Goal: Understand site structure: Understand site structure

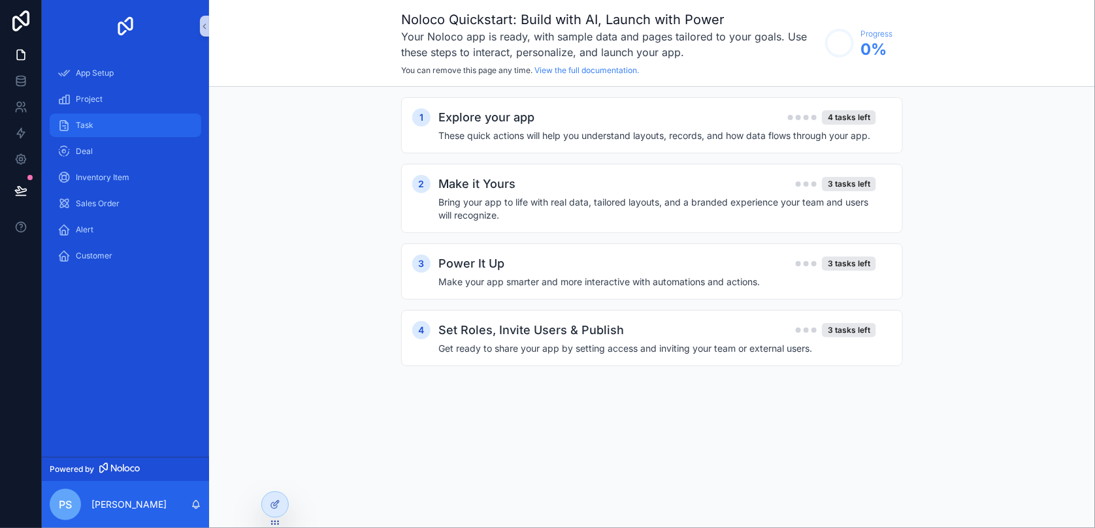
click at [100, 118] on div "Task" at bounding box center [125, 125] width 136 height 21
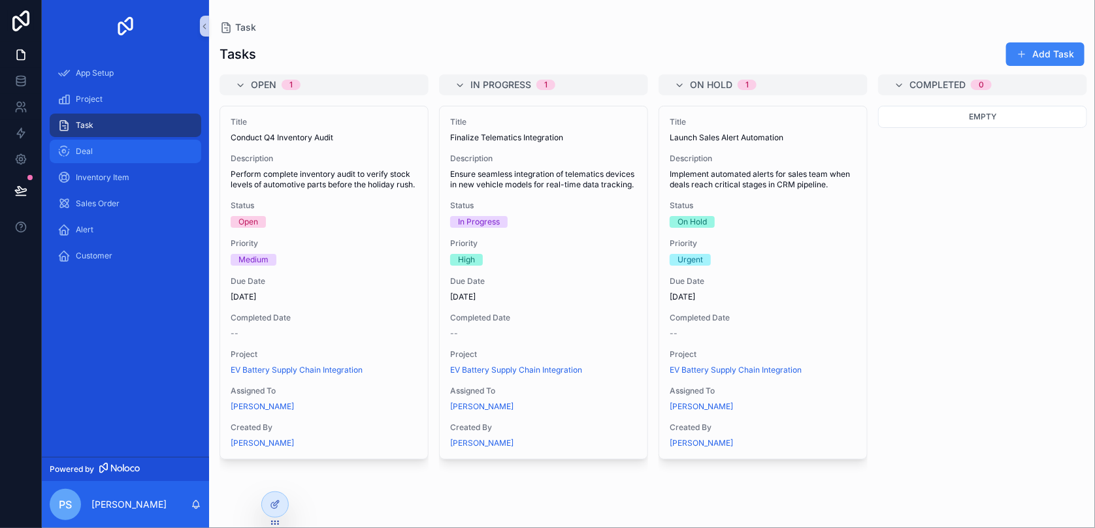
click at [93, 154] on div "Deal" at bounding box center [125, 151] width 136 height 21
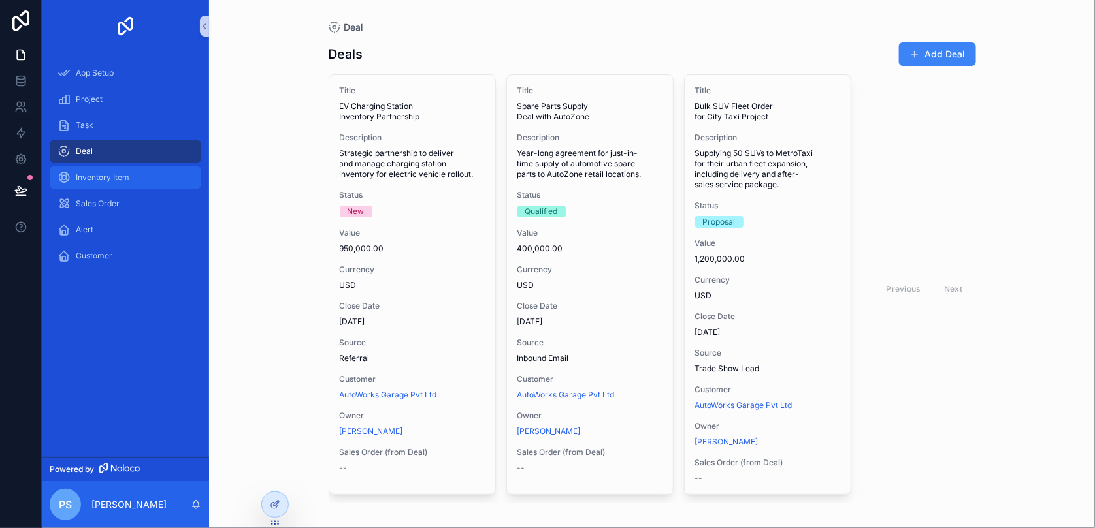
click at [127, 178] on span "Inventory Item" at bounding box center [103, 177] width 54 height 10
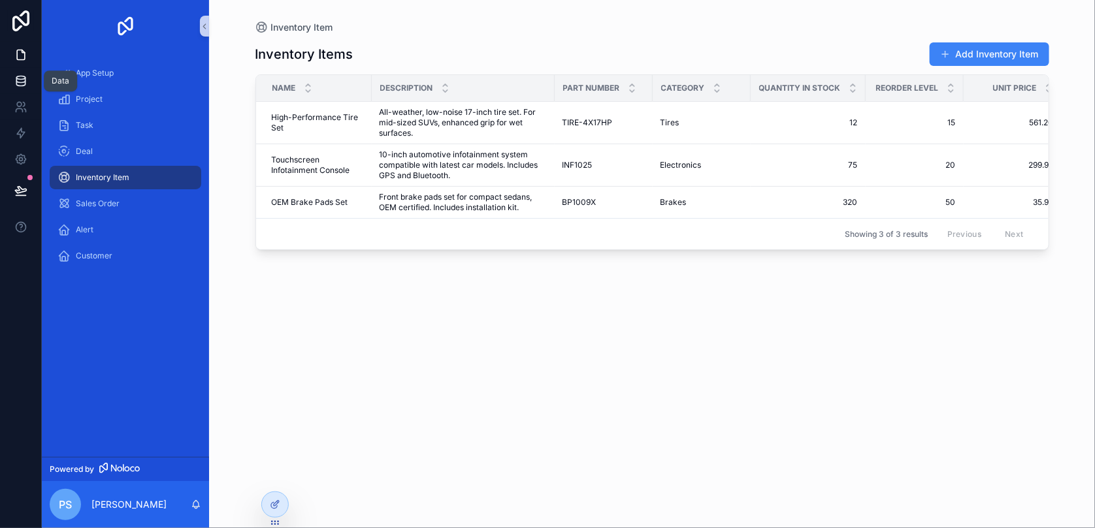
click at [21, 86] on icon at bounding box center [20, 83] width 8 height 5
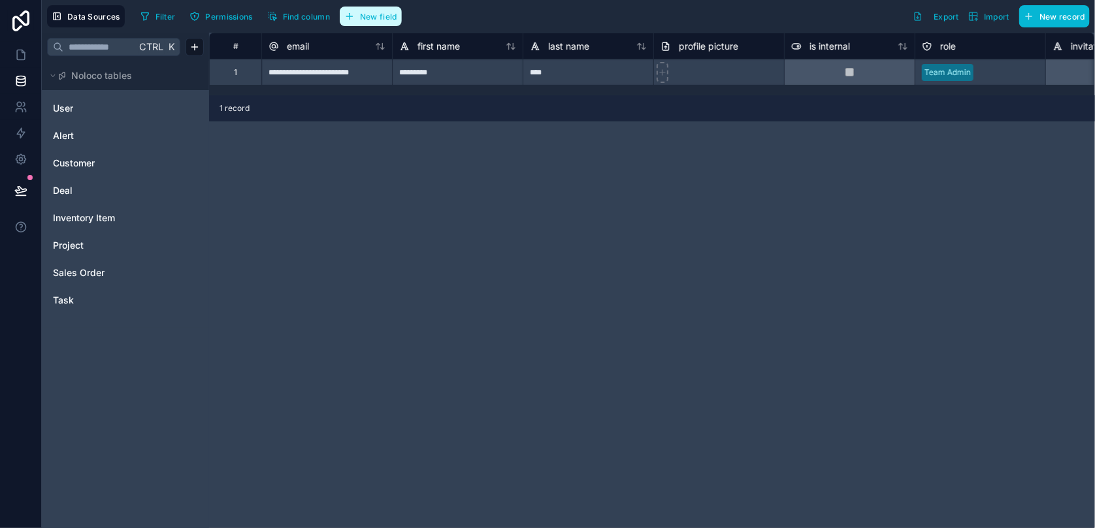
click at [364, 16] on span "New field" at bounding box center [378, 17] width 37 height 10
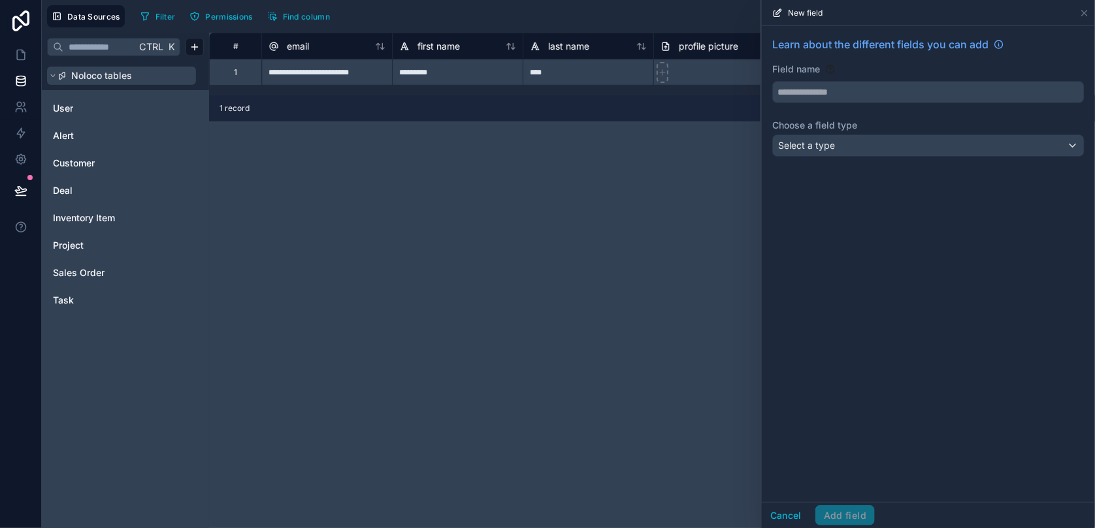
click at [139, 81] on button "Noloco tables" at bounding box center [121, 76] width 149 height 18
click at [144, 76] on button "Noloco tables" at bounding box center [121, 76] width 149 height 18
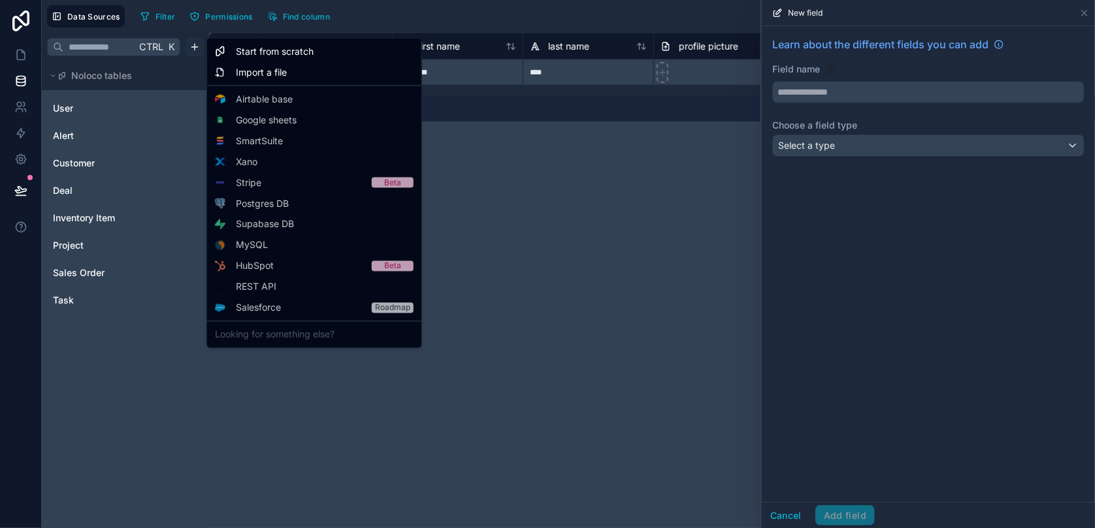
click at [201, 37] on html "**********" at bounding box center [547, 264] width 1095 height 528
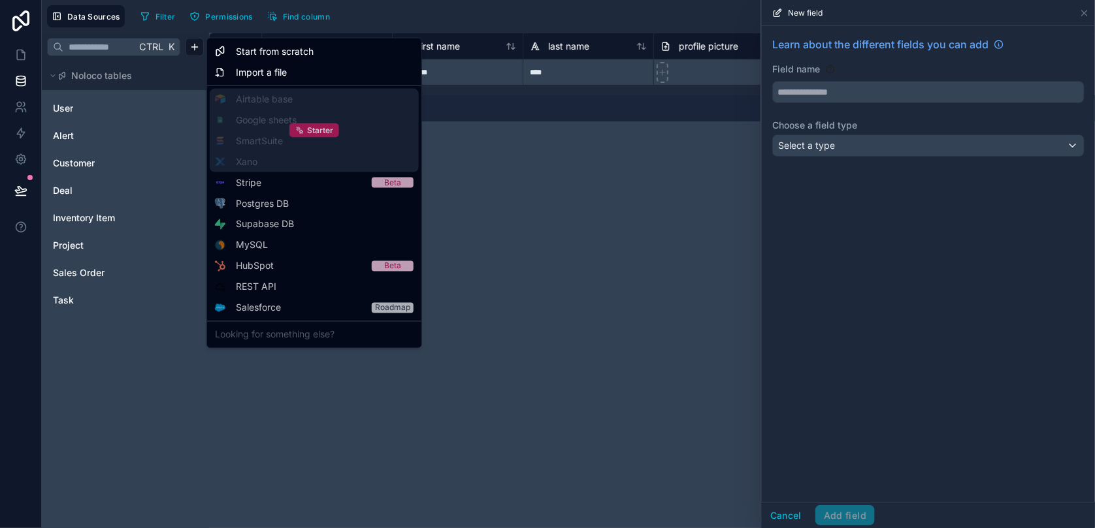
click at [293, 123] on div "Starter" at bounding box center [314, 130] width 50 height 14
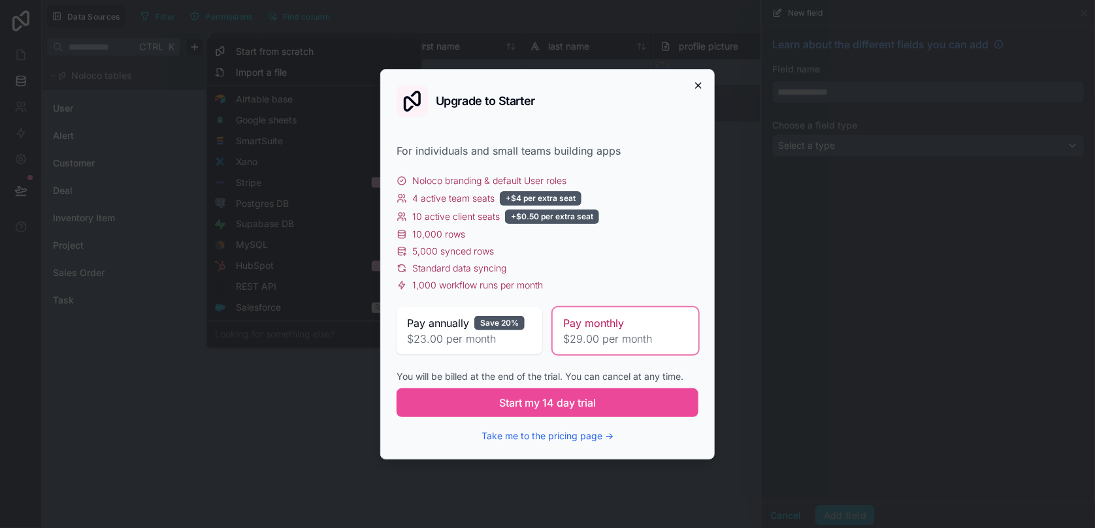
click at [702, 90] on icon "button" at bounding box center [698, 85] width 10 height 10
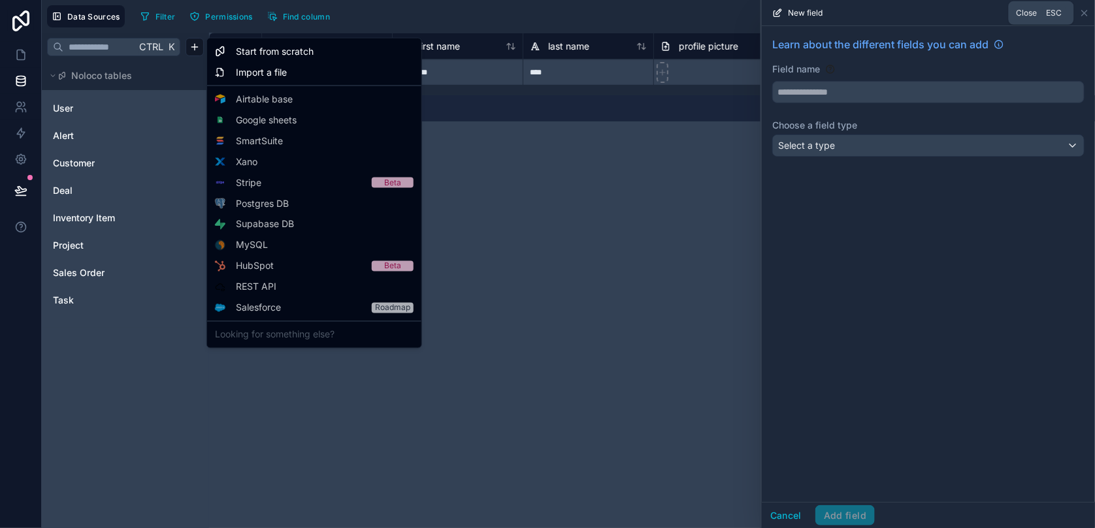
click at [1083, 16] on html "**********" at bounding box center [547, 264] width 1095 height 528
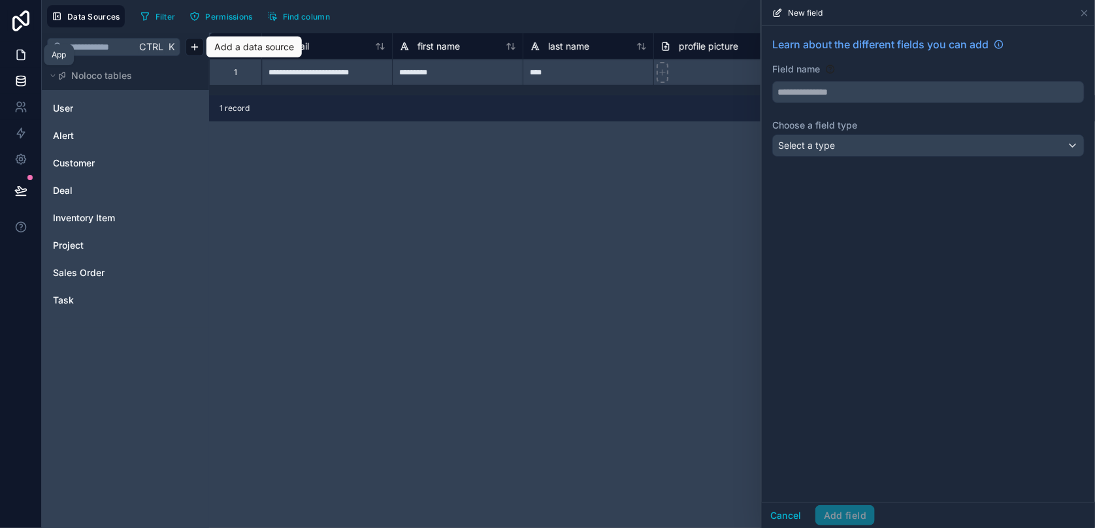
click at [22, 57] on icon at bounding box center [20, 54] width 13 height 13
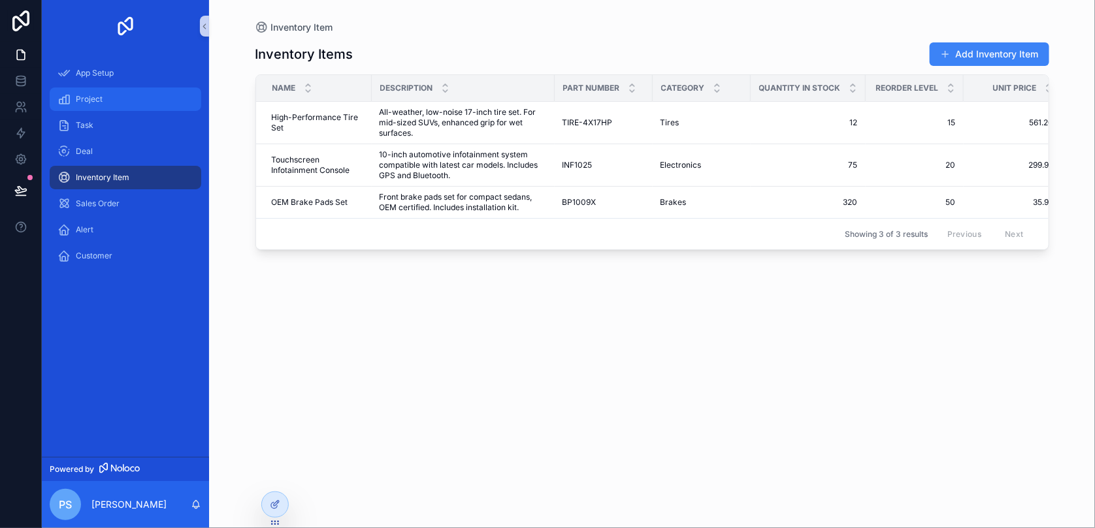
click at [86, 95] on span "Project" at bounding box center [89, 99] width 27 height 10
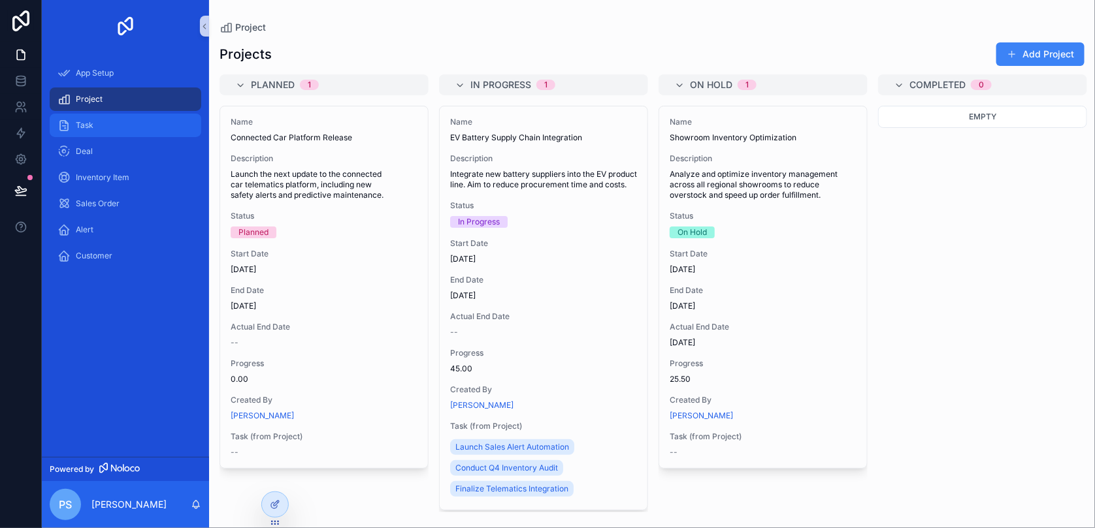
click at [95, 131] on div "Task" at bounding box center [125, 125] width 136 height 21
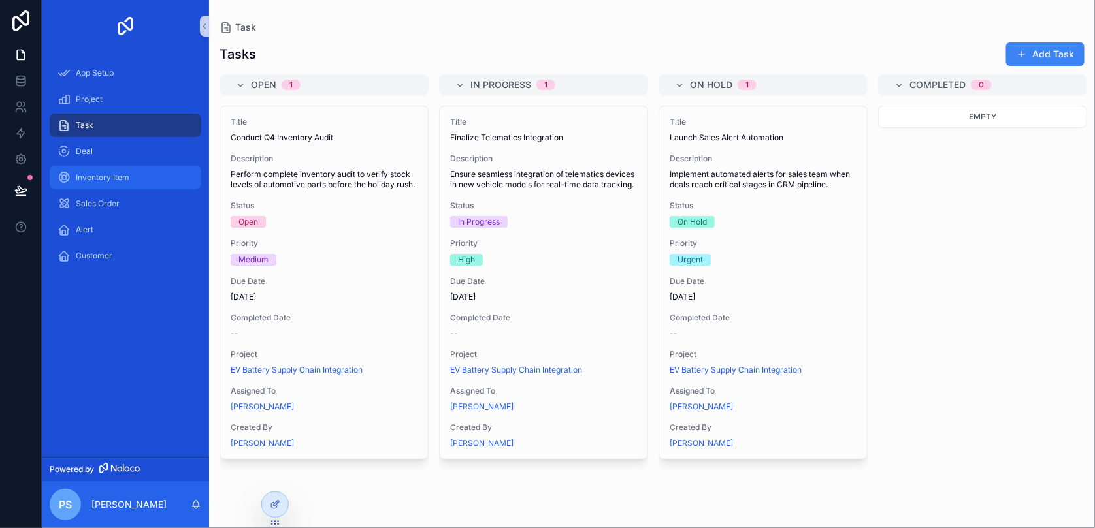
click at [86, 180] on span "Inventory Item" at bounding box center [103, 177] width 54 height 10
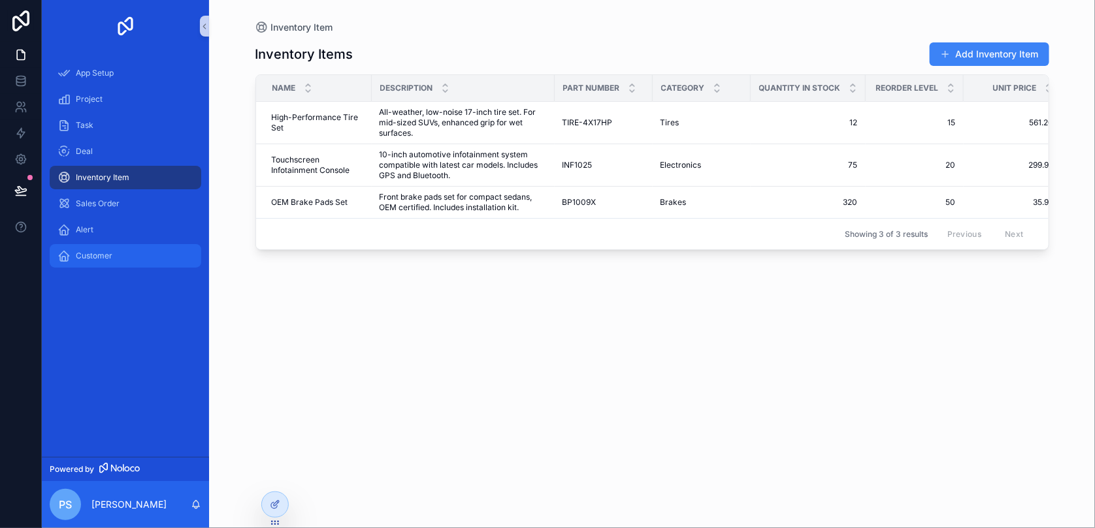
click at [105, 257] on span "Customer" at bounding box center [94, 256] width 37 height 10
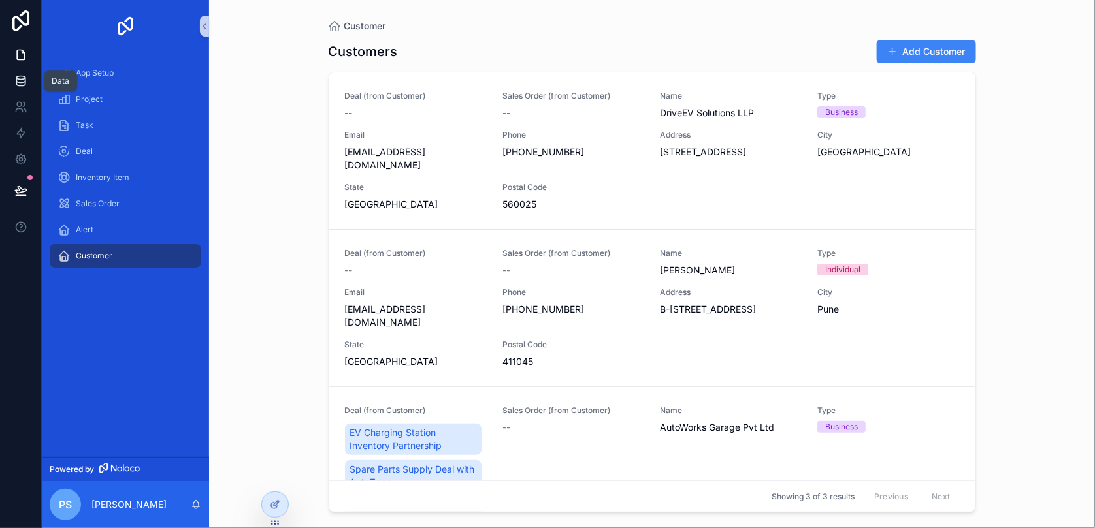
click at [21, 80] on icon at bounding box center [20, 80] width 13 height 13
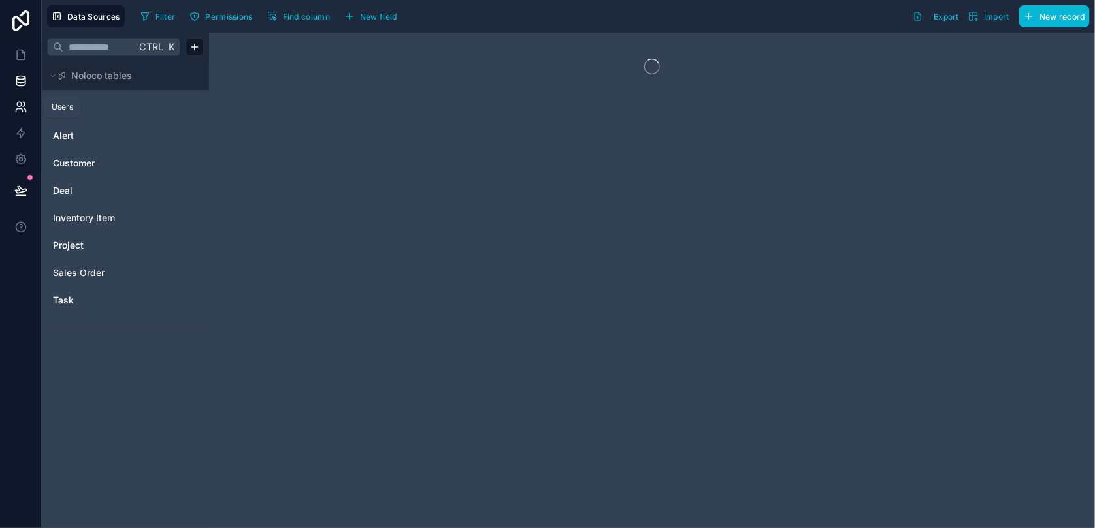
click at [18, 101] on icon at bounding box center [20, 107] width 13 height 13
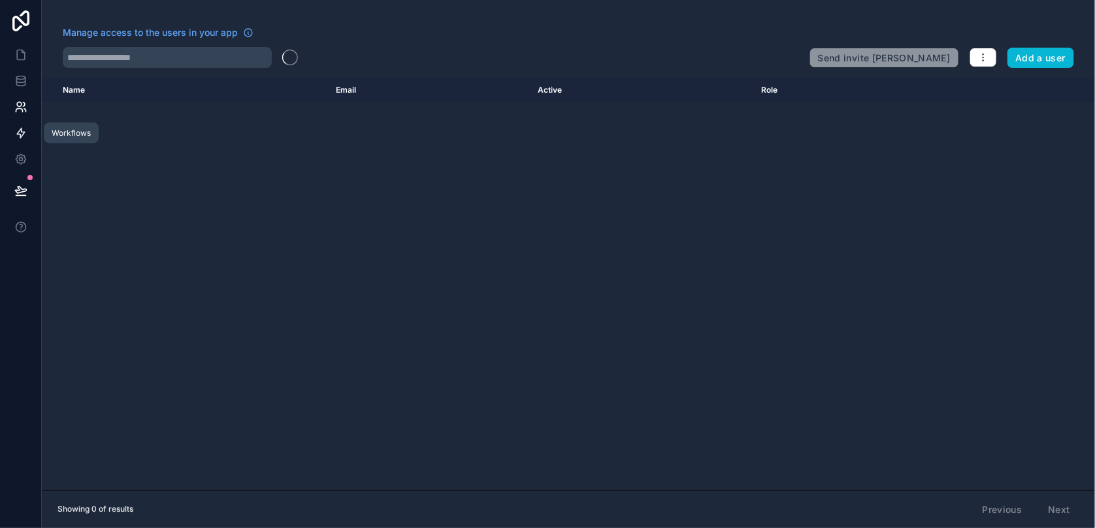
click at [22, 133] on icon at bounding box center [20, 133] width 13 height 13
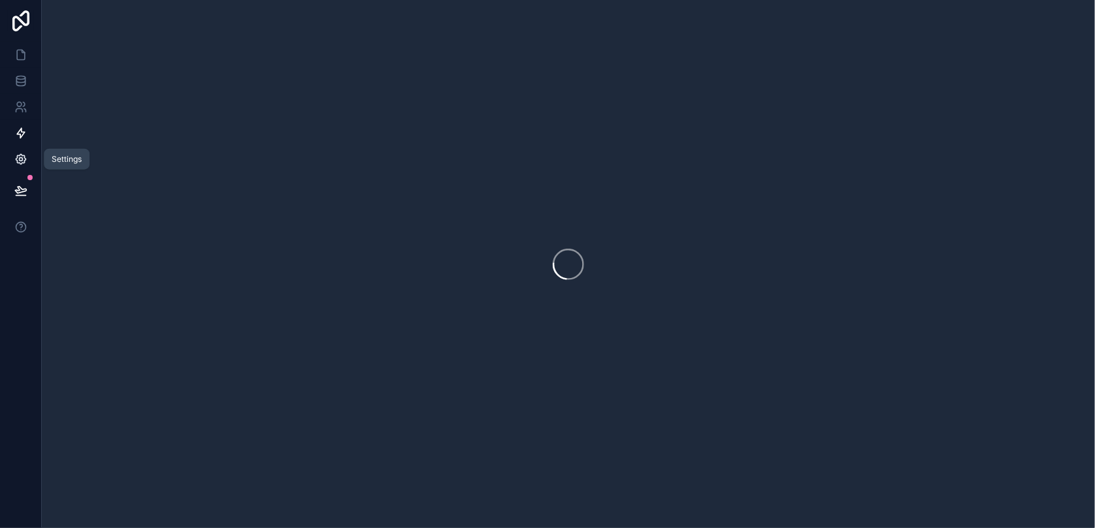
click at [22, 159] on icon at bounding box center [20, 159] width 13 height 13
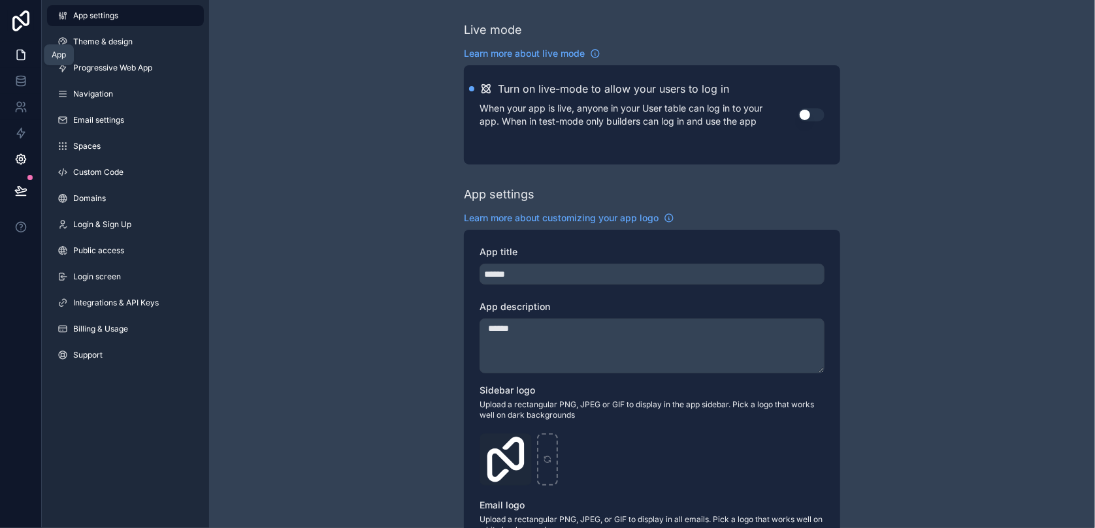
click at [27, 63] on link at bounding box center [20, 55] width 41 height 26
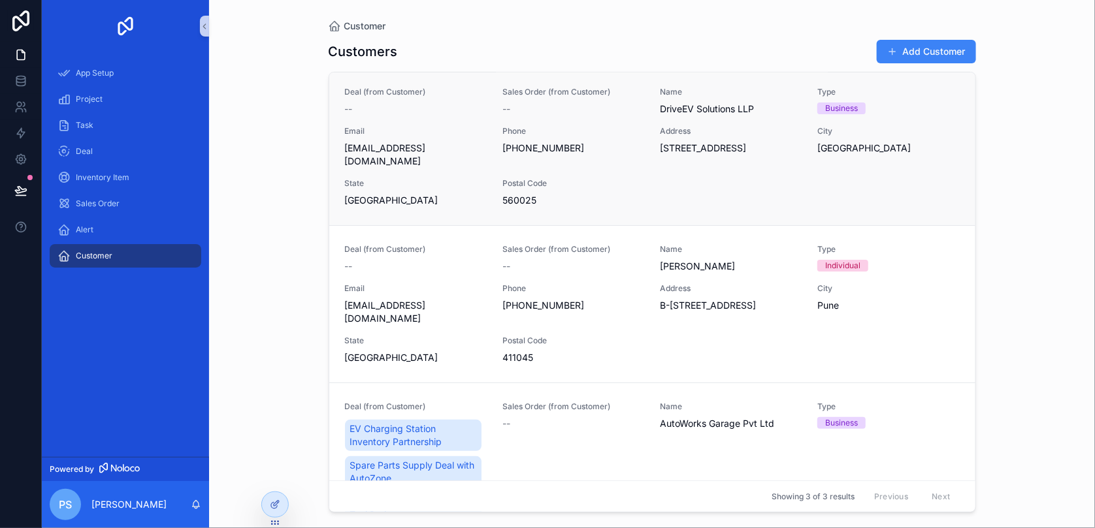
scroll to position [133, 0]
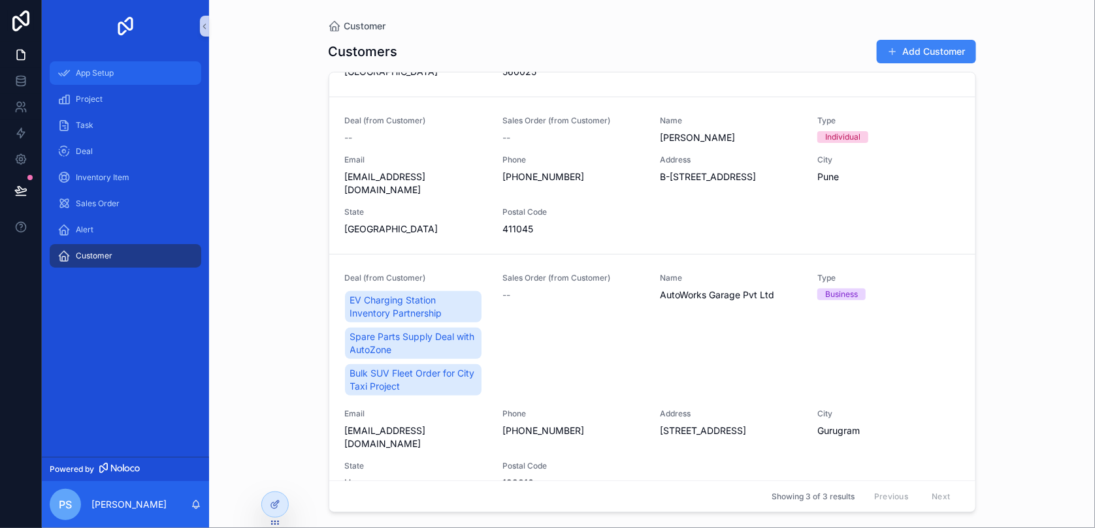
click at [88, 69] on span "App Setup" at bounding box center [95, 73] width 38 height 10
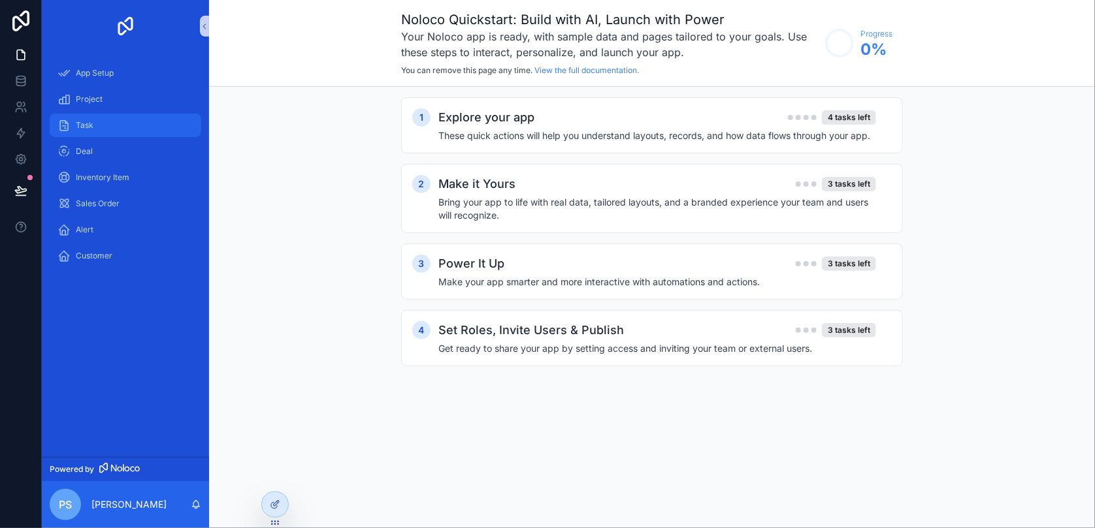
click at [106, 119] on div "Task" at bounding box center [125, 125] width 136 height 21
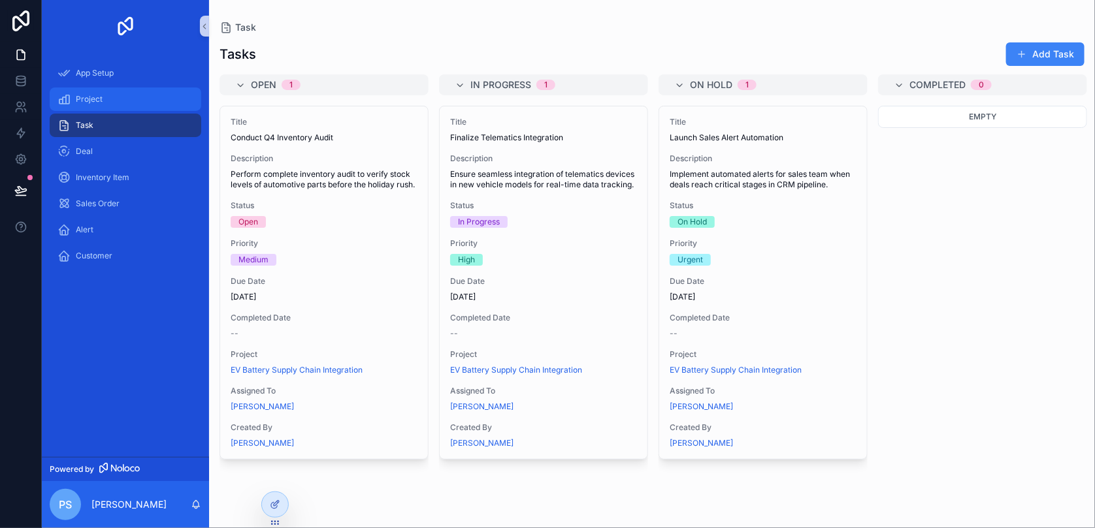
click at [100, 104] on div "Project" at bounding box center [125, 99] width 136 height 21
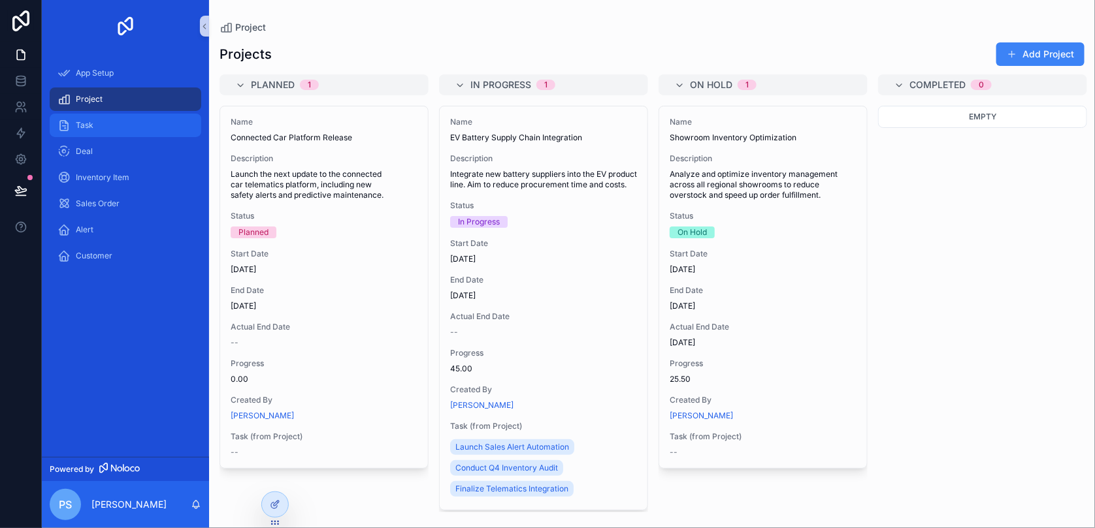
click at [110, 125] on div "Task" at bounding box center [125, 125] width 136 height 21
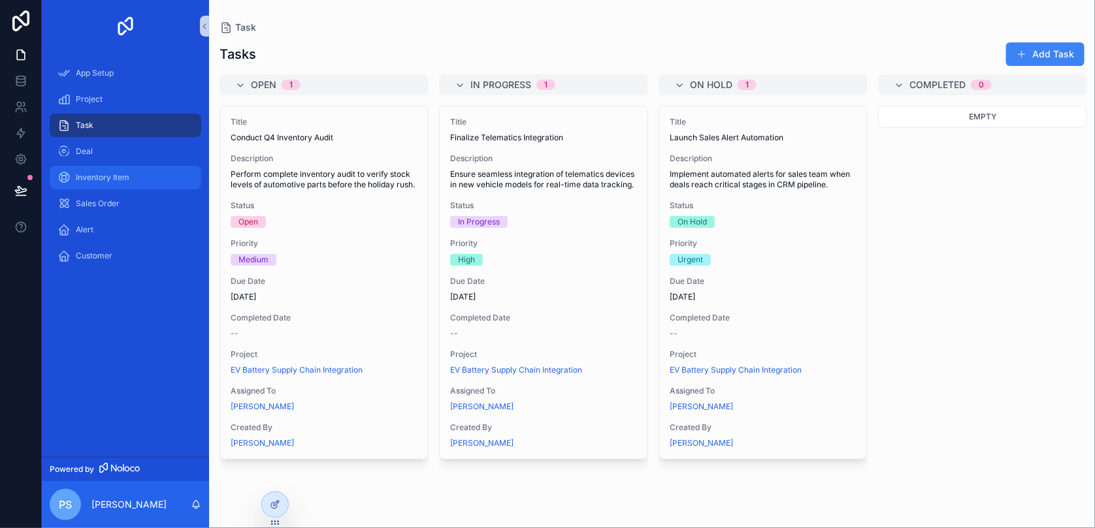
click at [122, 174] on span "Inventory Item" at bounding box center [103, 177] width 54 height 10
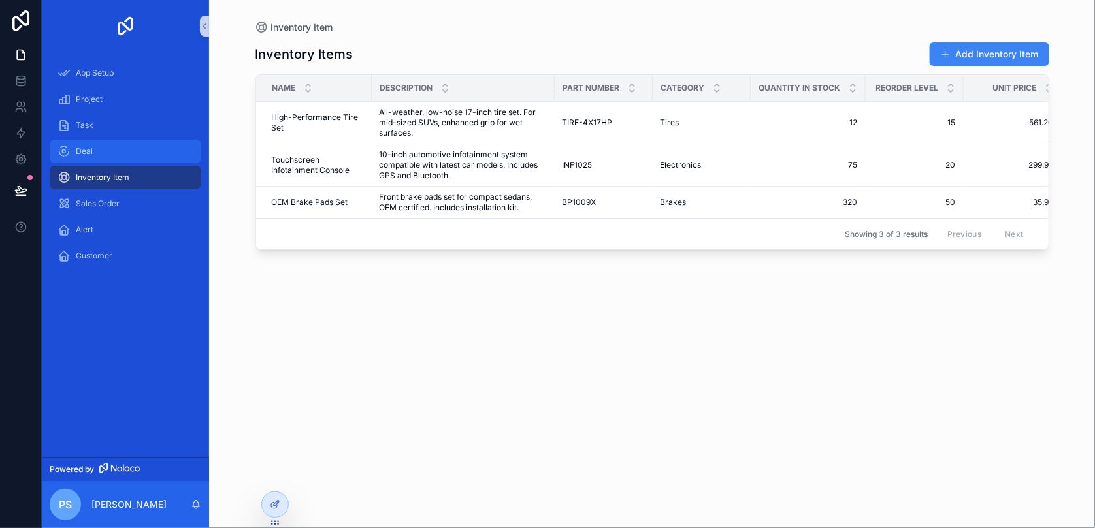
click at [117, 140] on link "Deal" at bounding box center [126, 152] width 152 height 24
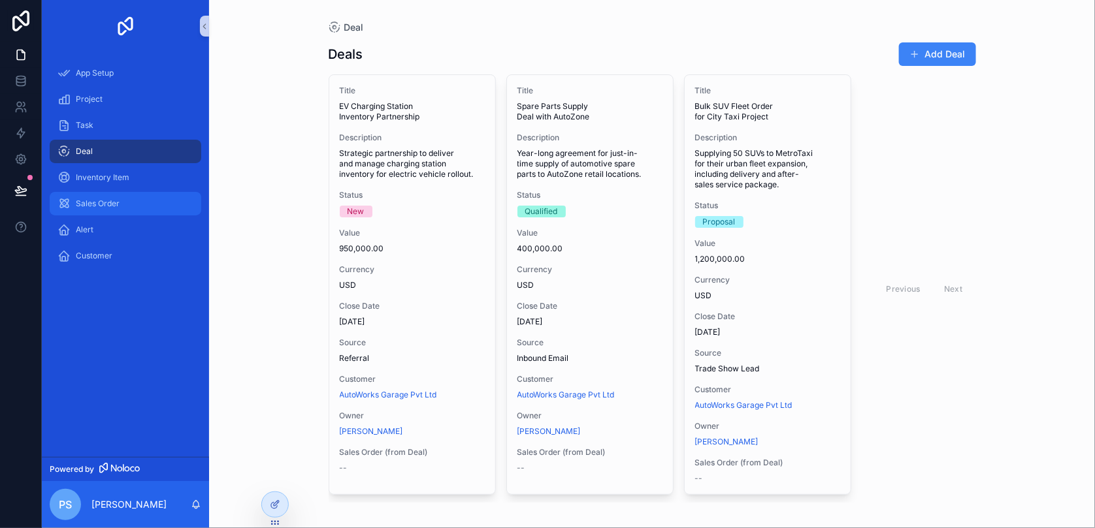
click at [93, 202] on span "Sales Order" at bounding box center [98, 204] width 44 height 10
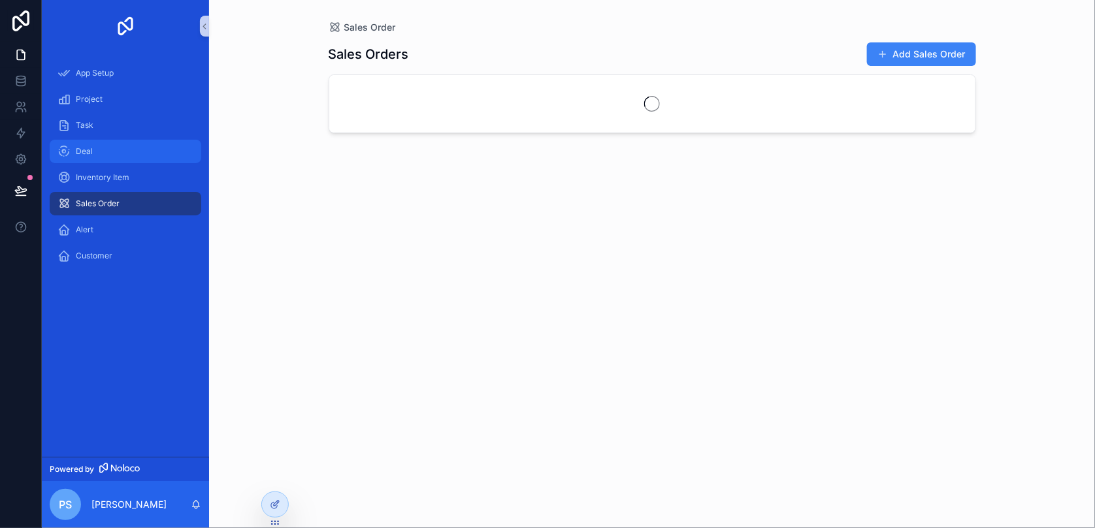
click at [134, 161] on div "Deal" at bounding box center [125, 151] width 136 height 21
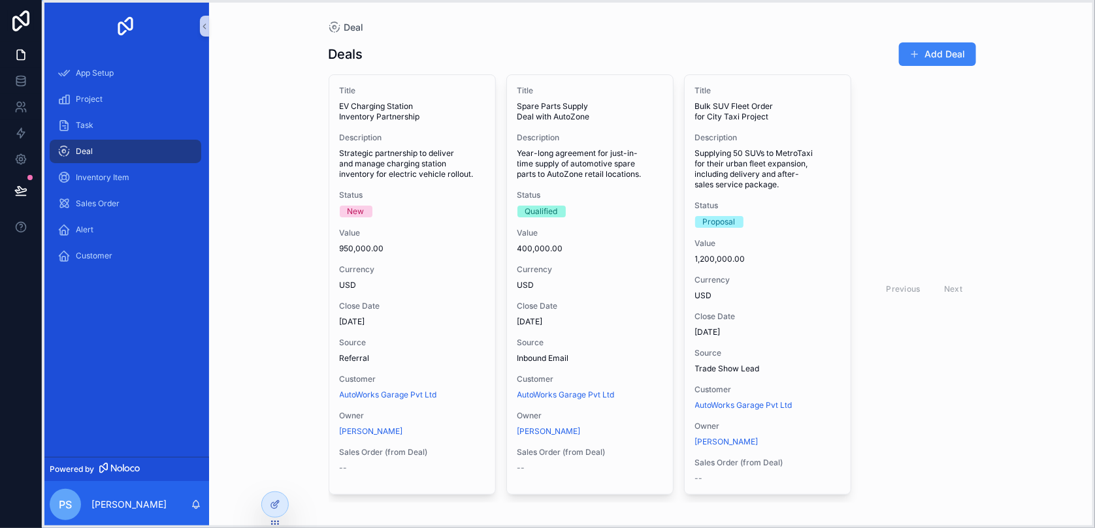
click at [274, 524] on icon at bounding box center [274, 524] width 1 height 1
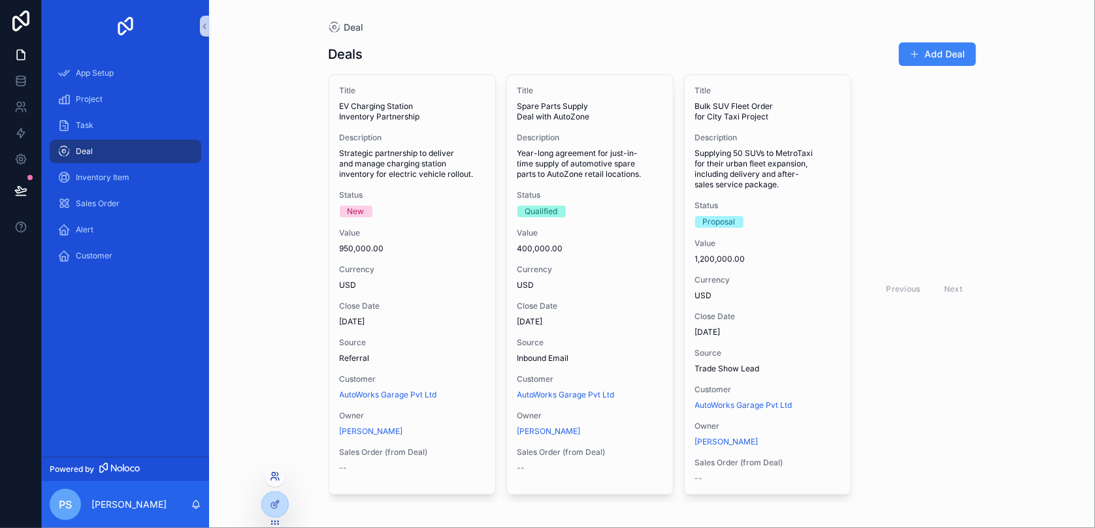
click at [274, 475] on icon at bounding box center [275, 477] width 10 height 10
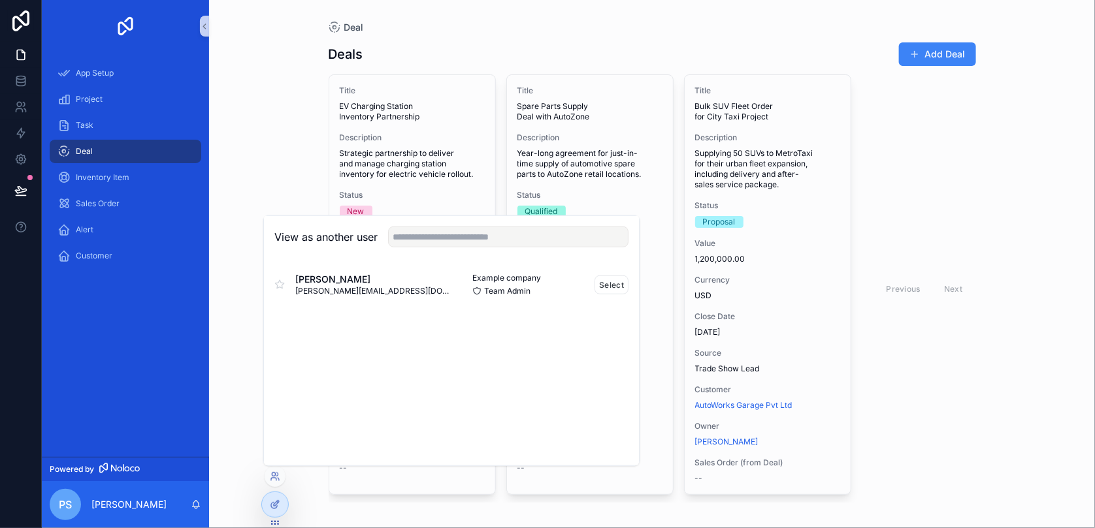
click at [352, 294] on span "[PERSON_NAME][EMAIL_ADDRESS][DOMAIN_NAME]" at bounding box center [373, 291] width 156 height 10
click at [610, 281] on button "Select" at bounding box center [611, 284] width 34 height 19
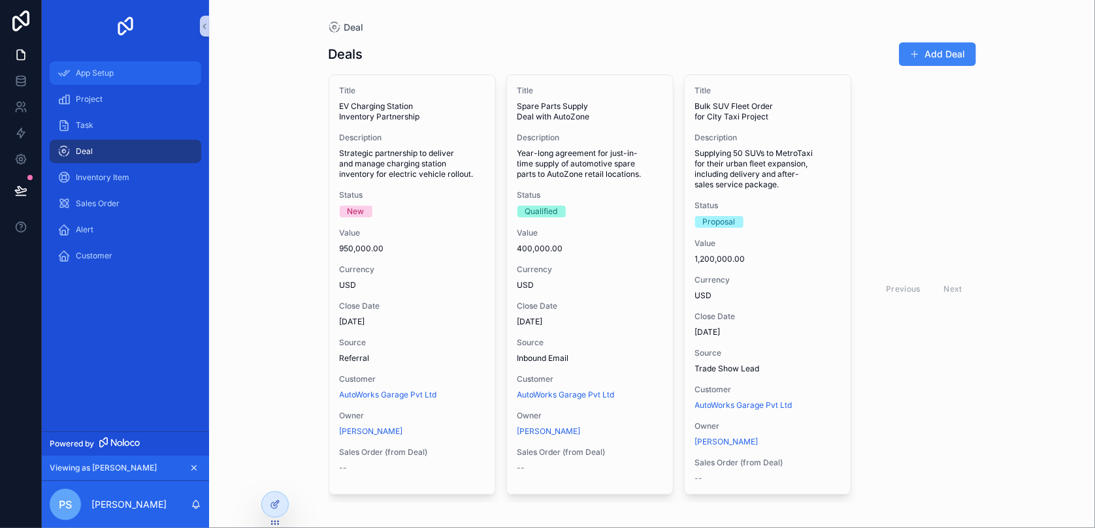
click at [110, 73] on span "App Setup" at bounding box center [95, 73] width 38 height 10
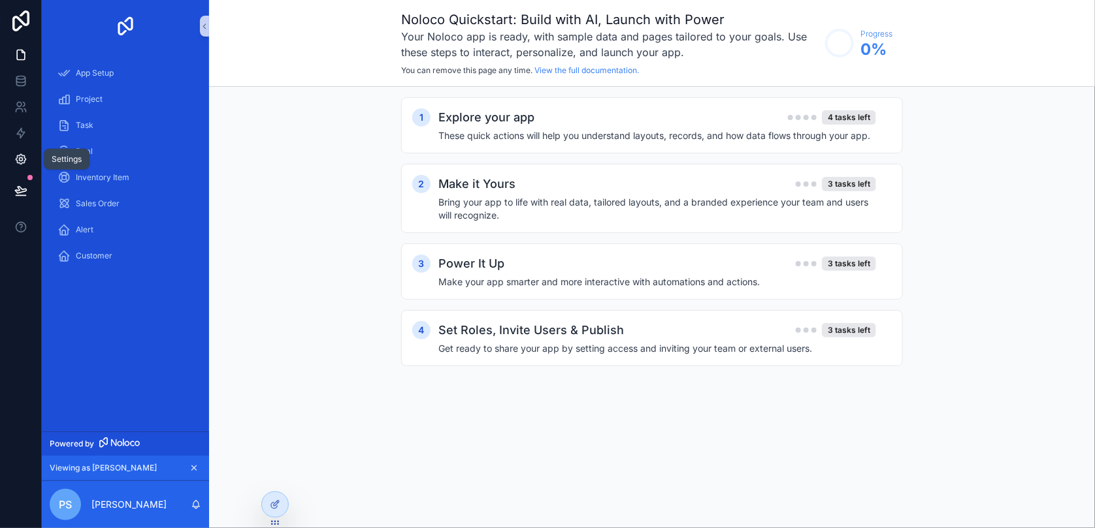
click at [13, 158] on link at bounding box center [20, 159] width 41 height 26
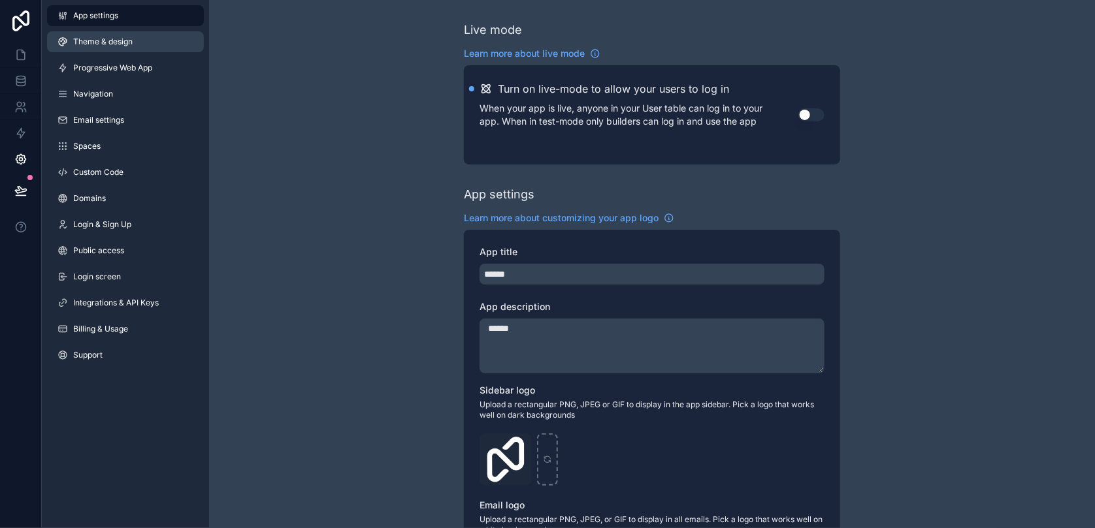
click at [135, 50] on link "Theme & design" at bounding box center [125, 41] width 157 height 21
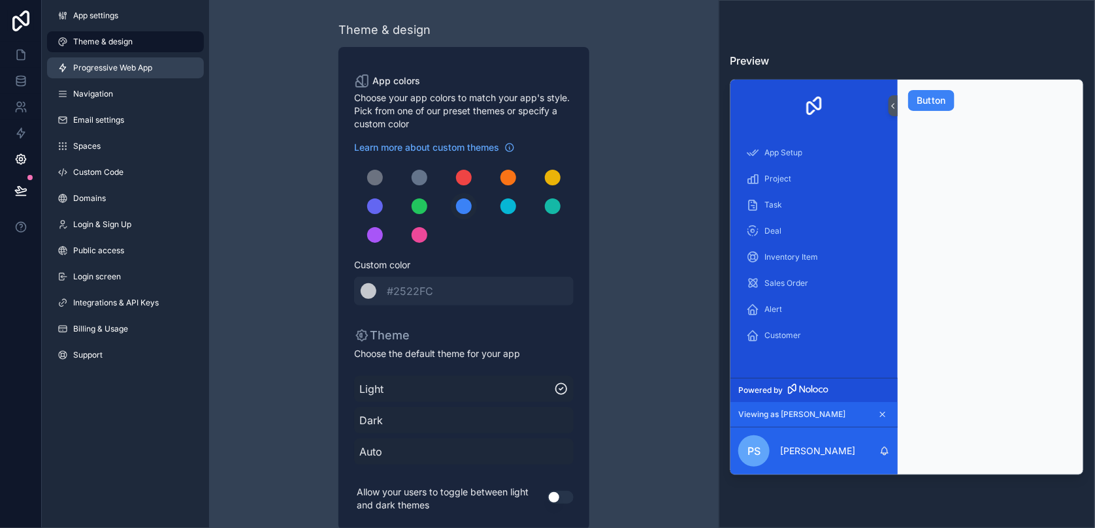
click at [134, 67] on span "Progressive Web App" at bounding box center [112, 68] width 79 height 10
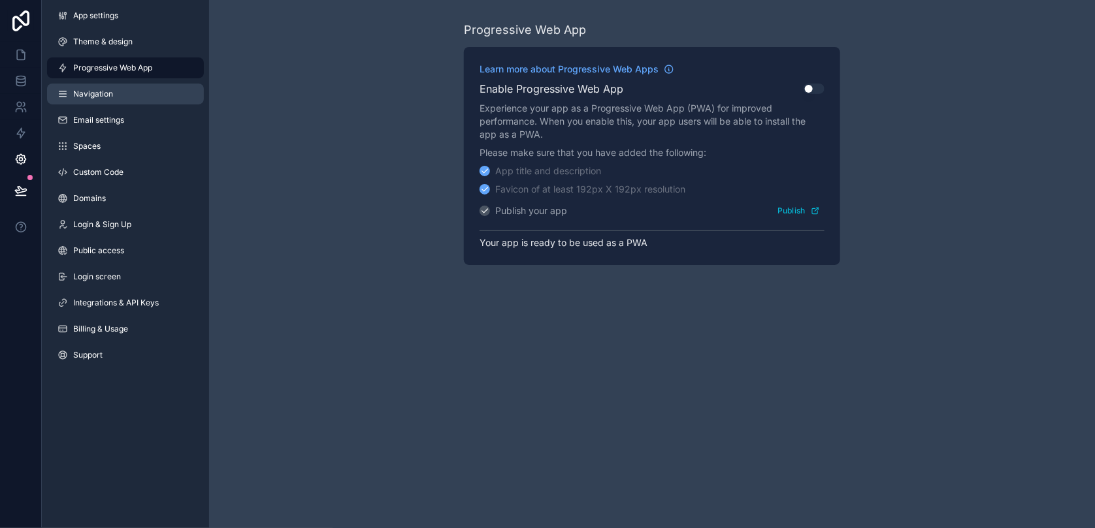
click at [124, 88] on link "Navigation" at bounding box center [125, 94] width 157 height 21
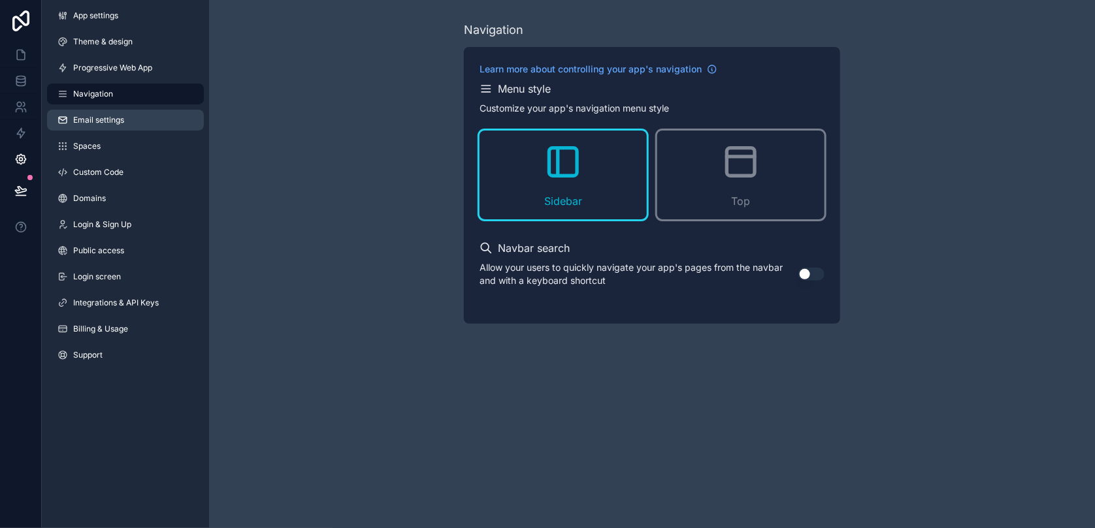
click at [121, 117] on span "Email settings" at bounding box center [98, 120] width 51 height 10
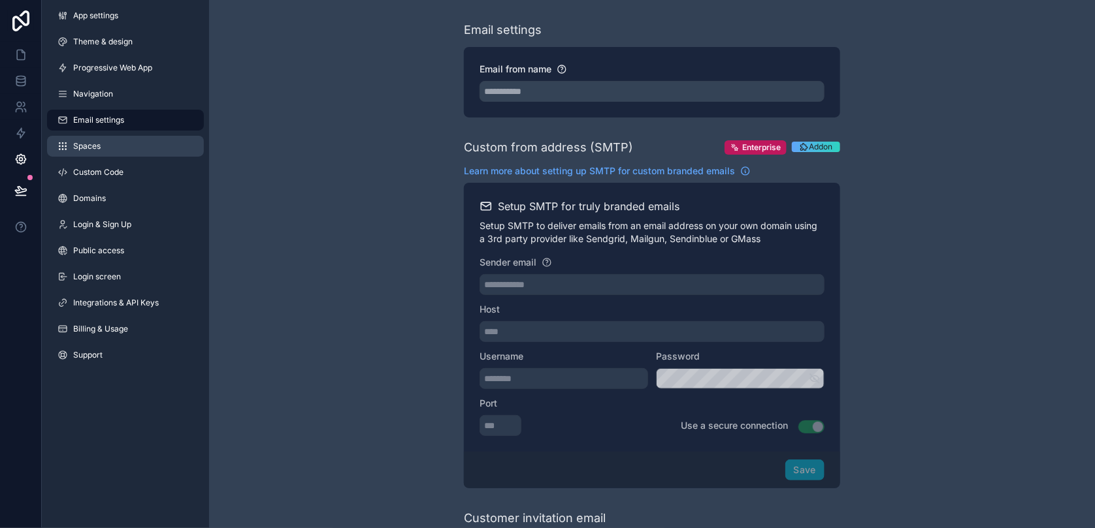
click at [138, 153] on link "Spaces" at bounding box center [125, 146] width 157 height 21
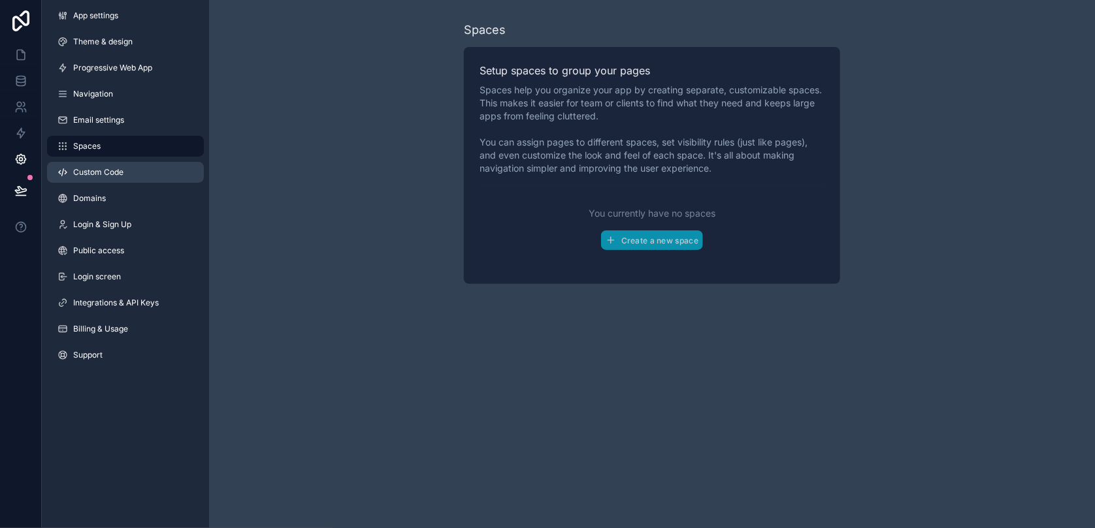
click at [135, 180] on link "Custom Code" at bounding box center [125, 172] width 157 height 21
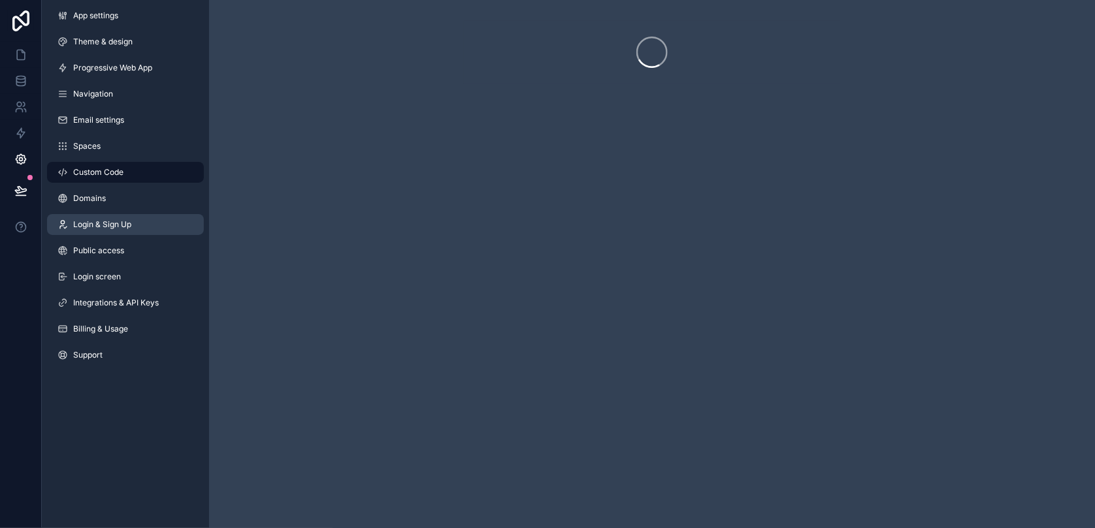
click at [144, 232] on link "Login & Sign Up" at bounding box center [125, 224] width 157 height 21
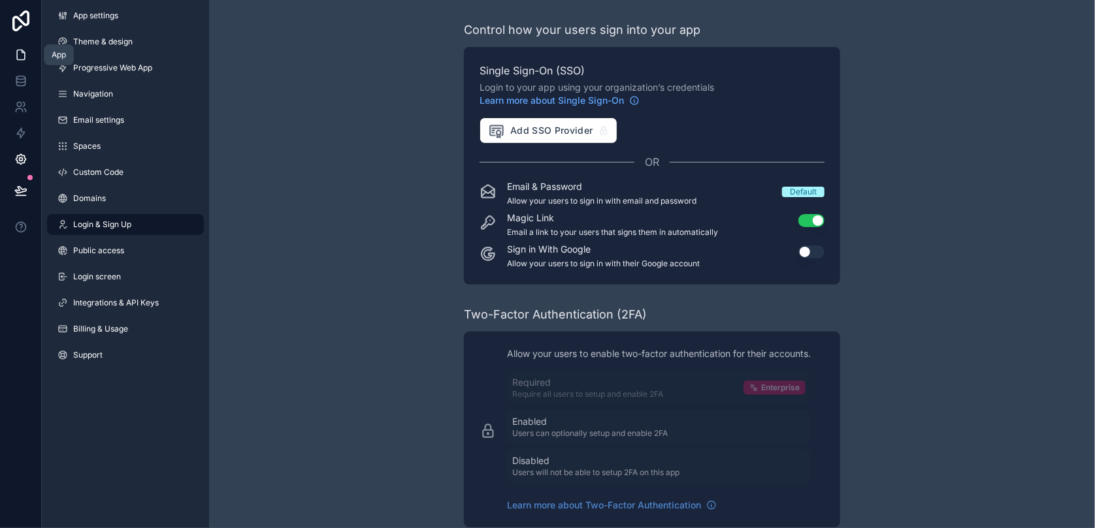
click at [29, 59] on link at bounding box center [20, 55] width 41 height 26
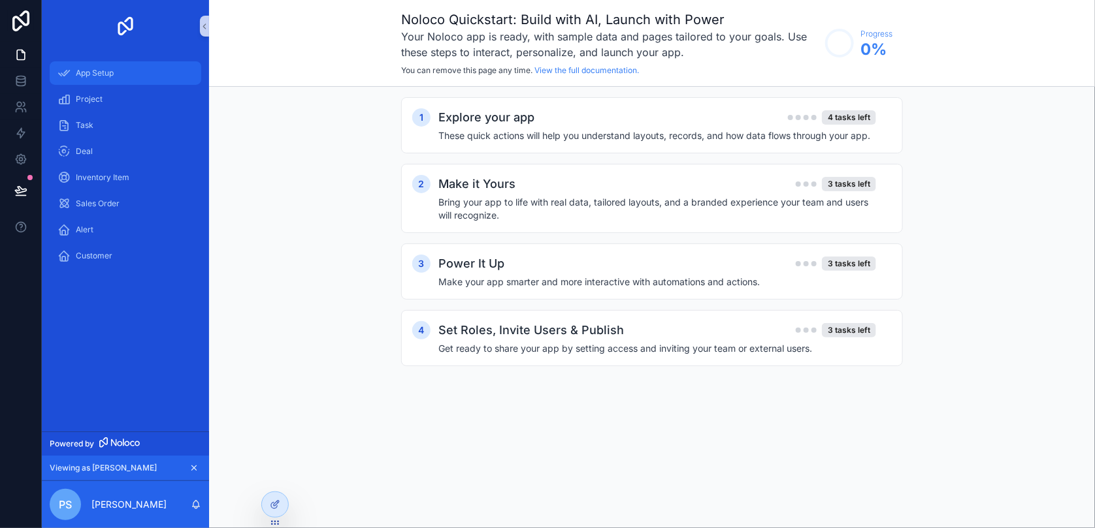
click at [140, 68] on div "App Setup" at bounding box center [125, 73] width 136 height 21
click at [600, 140] on h4 "These quick actions will help you understand layouts, records, and how data flo…" at bounding box center [657, 135] width 438 height 13
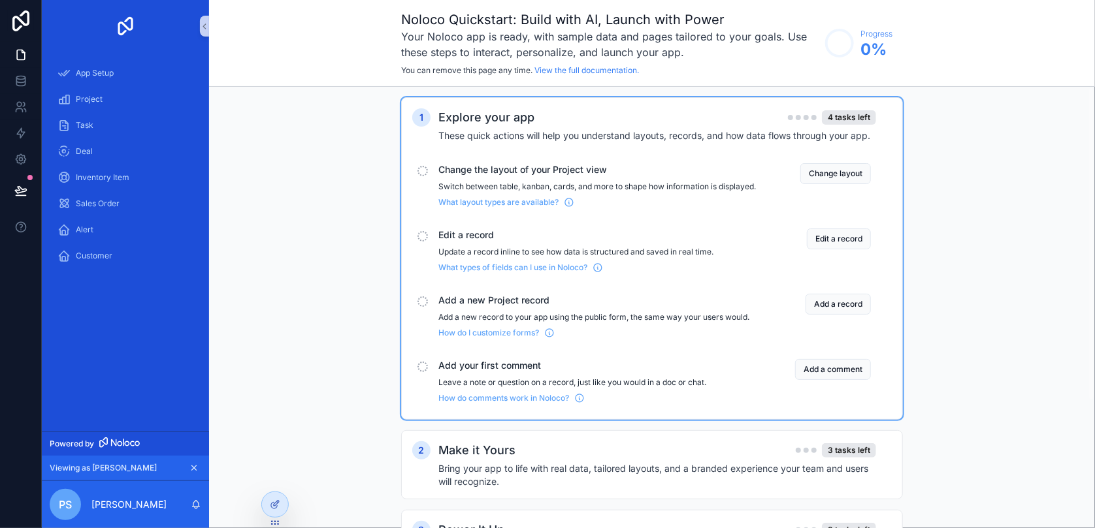
click at [507, 175] on span "Change the layout of your Project view" at bounding box center [596, 169] width 317 height 13
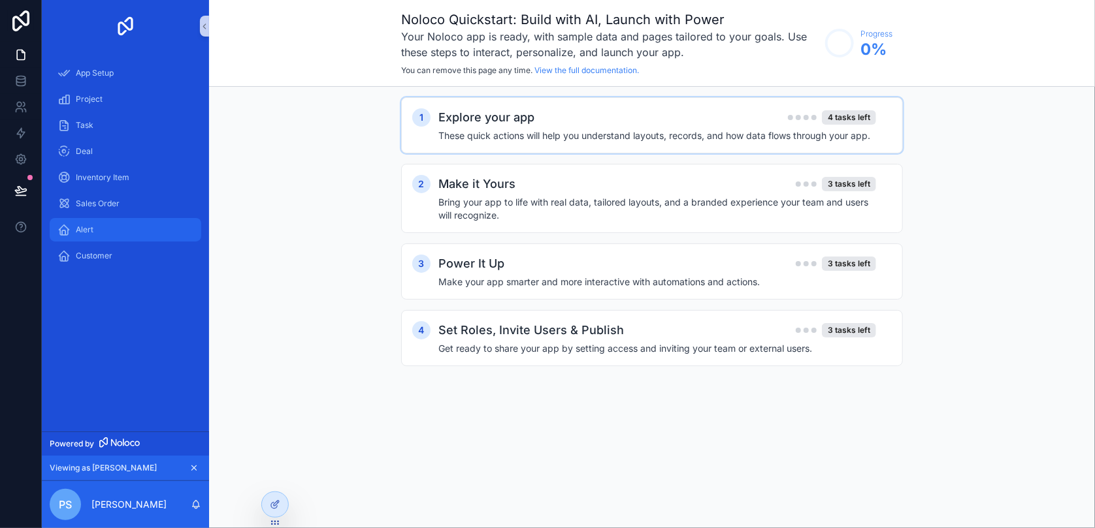
click at [101, 226] on div "Alert" at bounding box center [125, 229] width 136 height 21
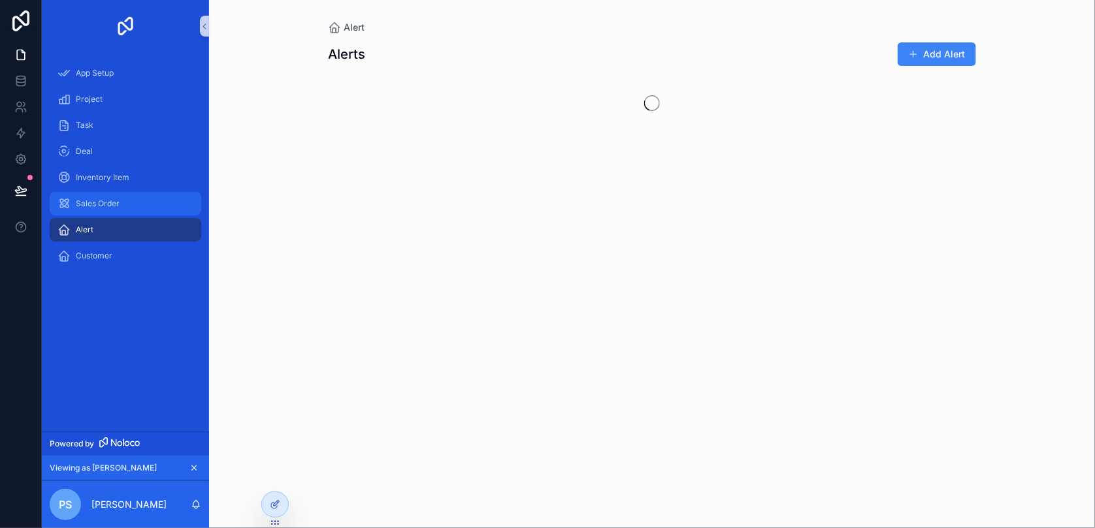
click at [112, 210] on div "Sales Order" at bounding box center [125, 203] width 136 height 21
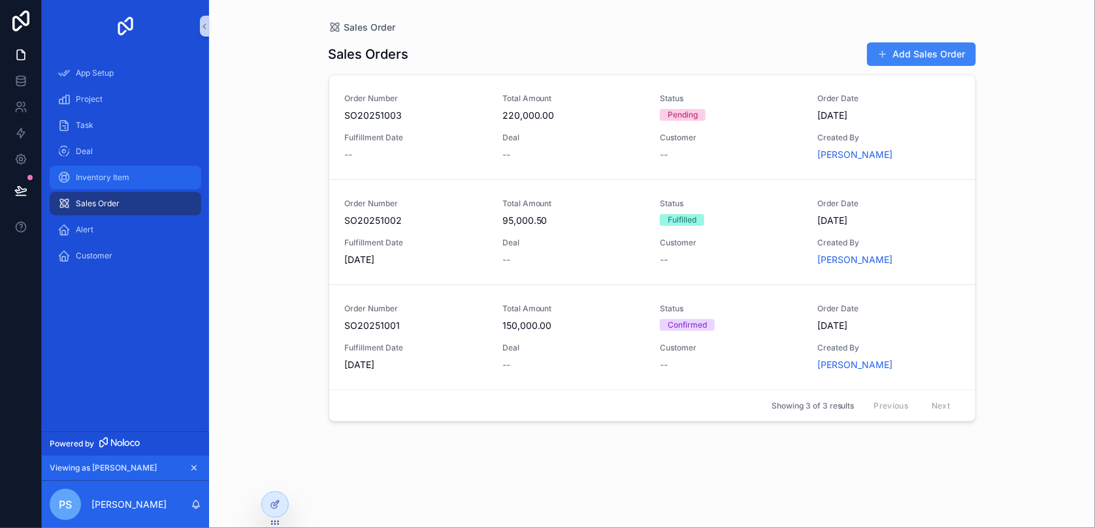
click at [114, 180] on span "Inventory Item" at bounding box center [103, 177] width 54 height 10
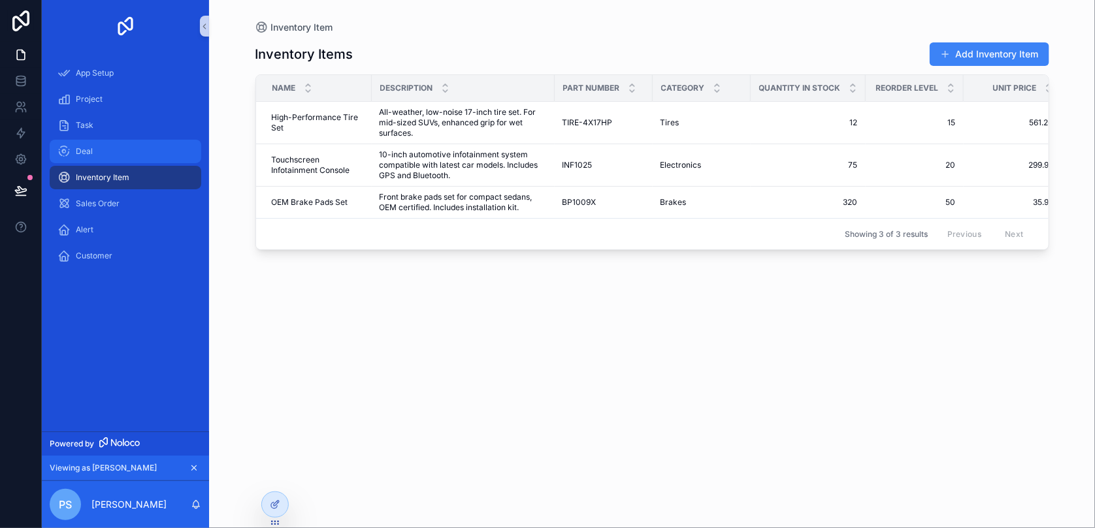
click at [106, 158] on div "Deal" at bounding box center [125, 151] width 136 height 21
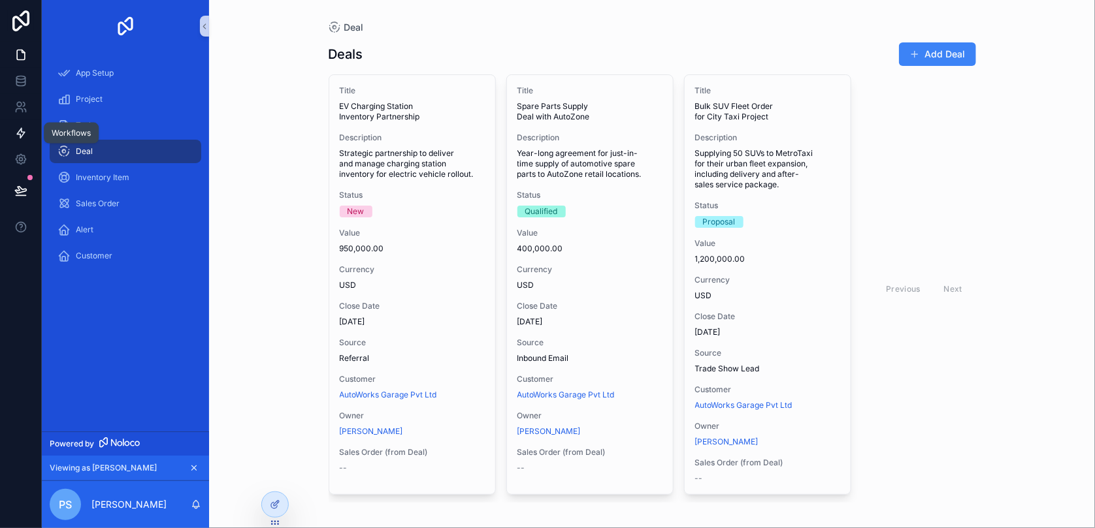
click at [19, 131] on icon at bounding box center [21, 134] width 8 height 10
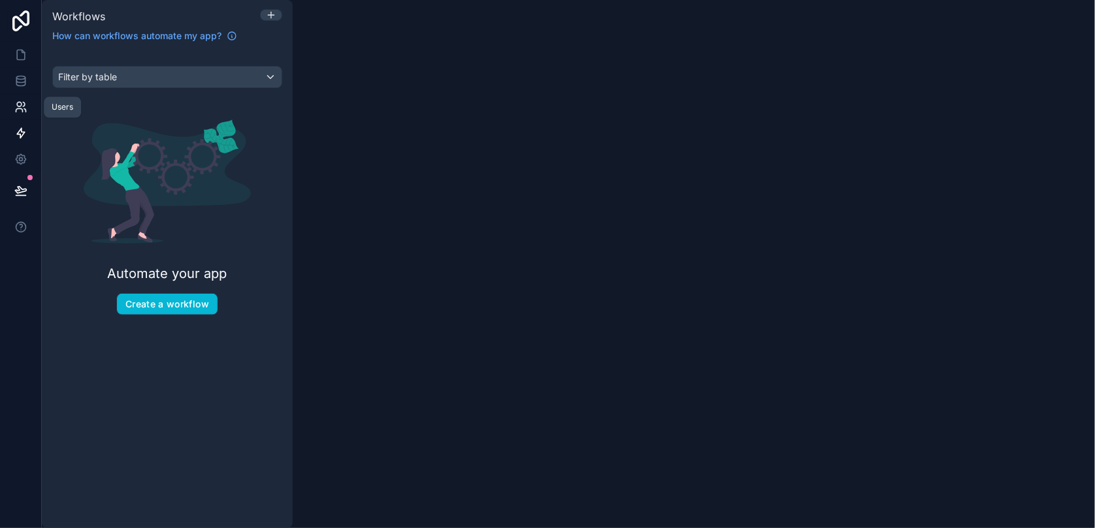
click at [15, 112] on icon at bounding box center [20, 107] width 13 height 13
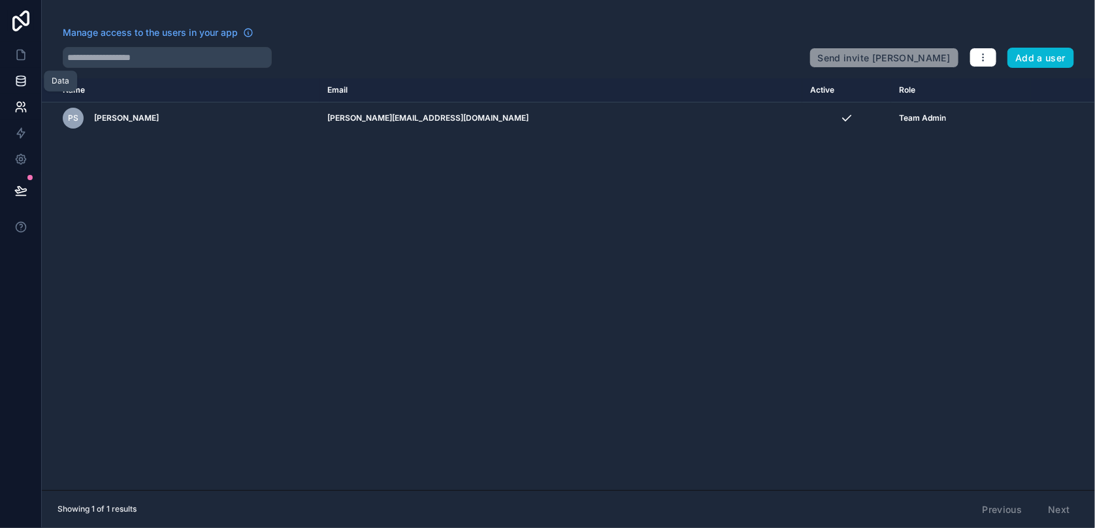
click at [6, 86] on link at bounding box center [20, 81] width 41 height 26
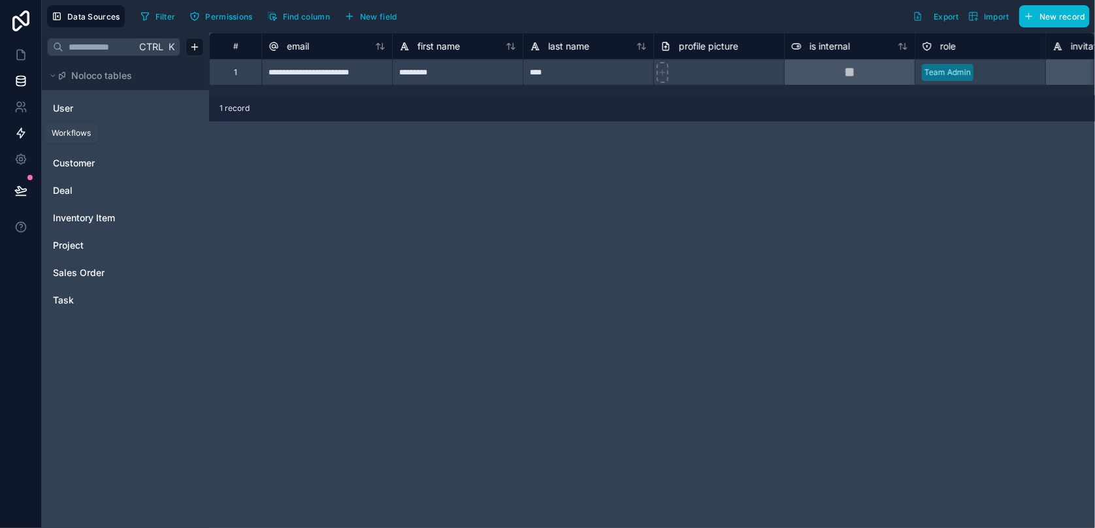
click at [21, 131] on icon at bounding box center [21, 134] width 8 height 10
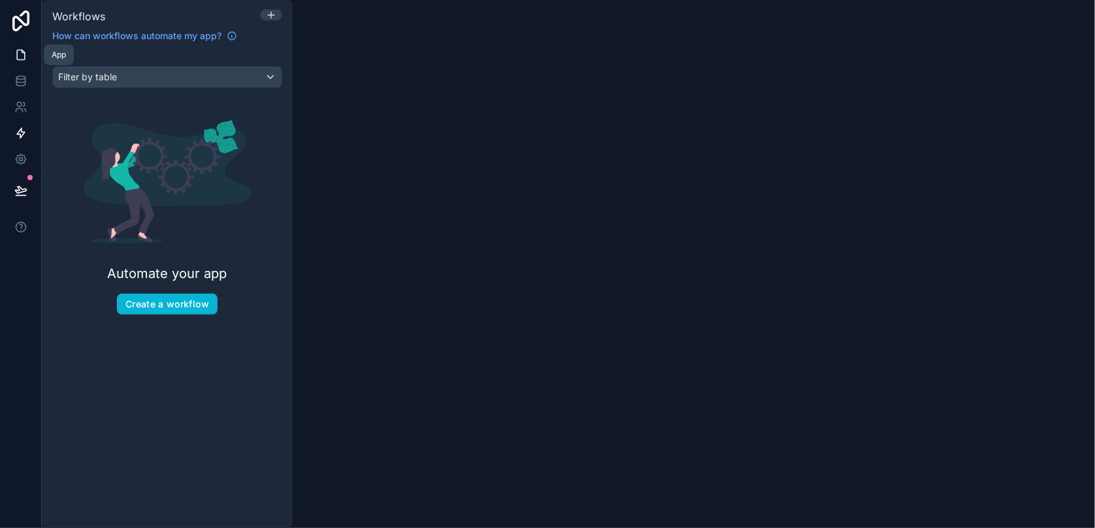
click at [25, 49] on icon at bounding box center [20, 54] width 13 height 13
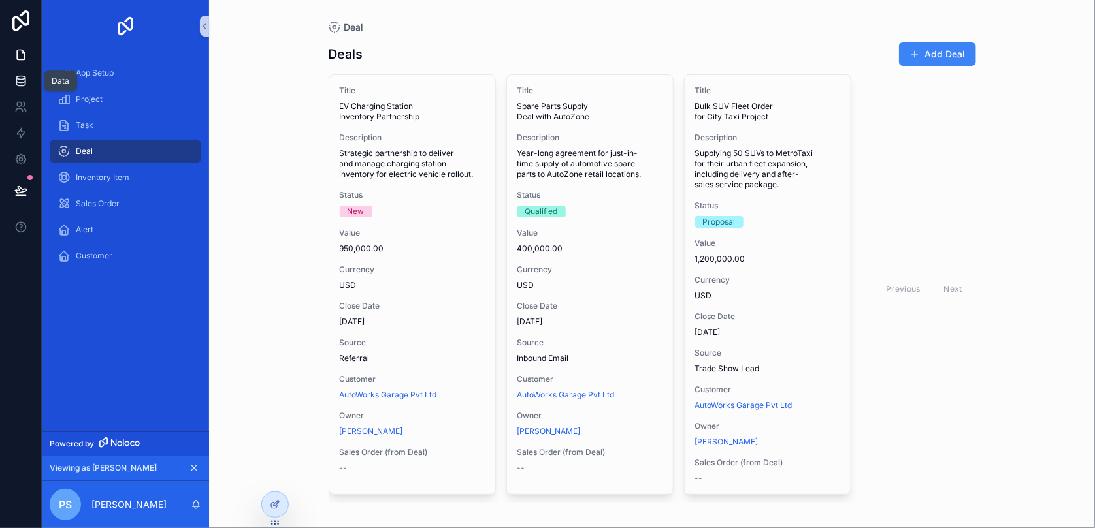
click at [18, 84] on icon at bounding box center [20, 80] width 13 height 13
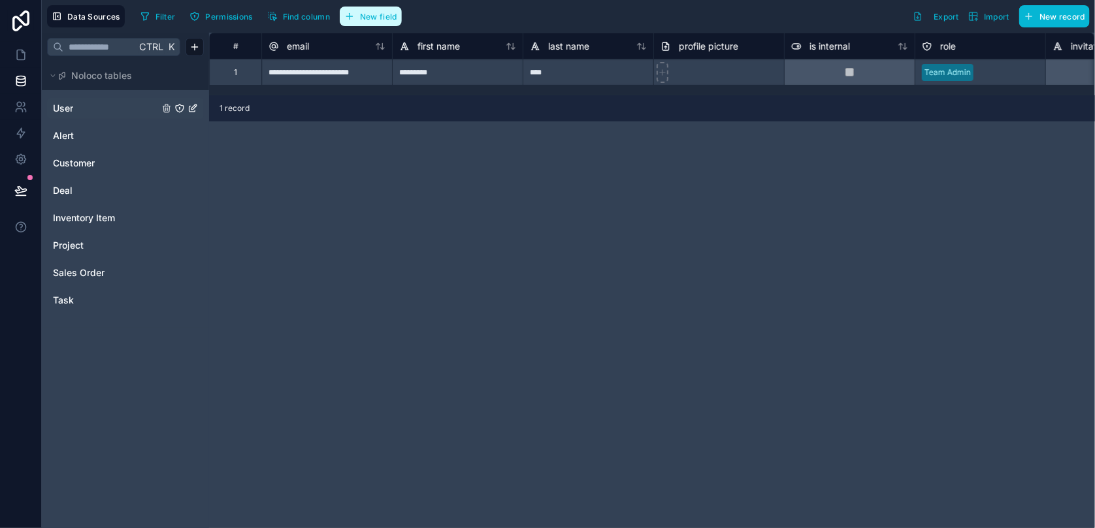
click at [168, 110] on div "**********" at bounding box center [568, 264] width 1053 height 528
click at [127, 80] on span "Noloco tables" at bounding box center [101, 75] width 61 height 13
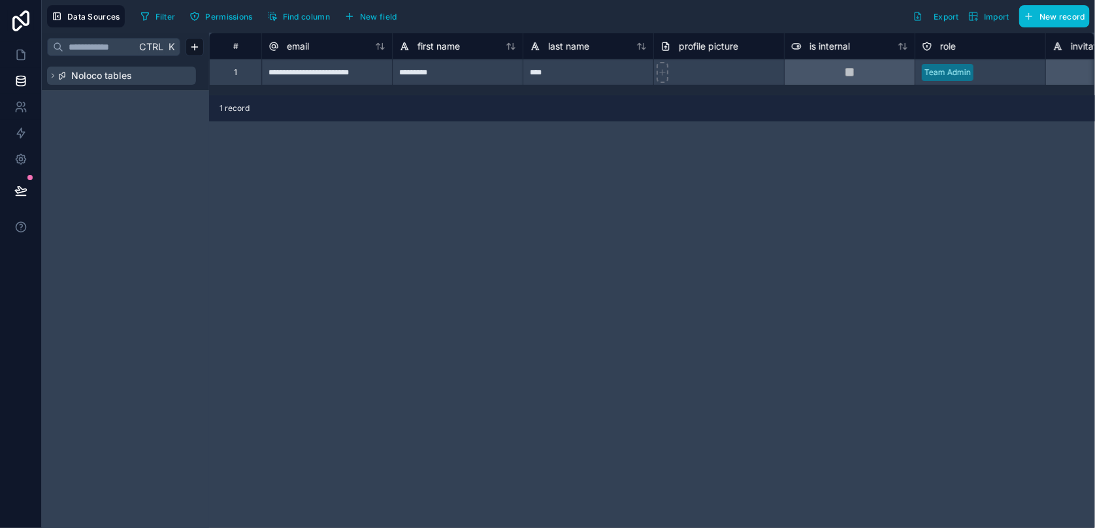
click at [127, 80] on span "Noloco tables" at bounding box center [101, 75] width 61 height 13
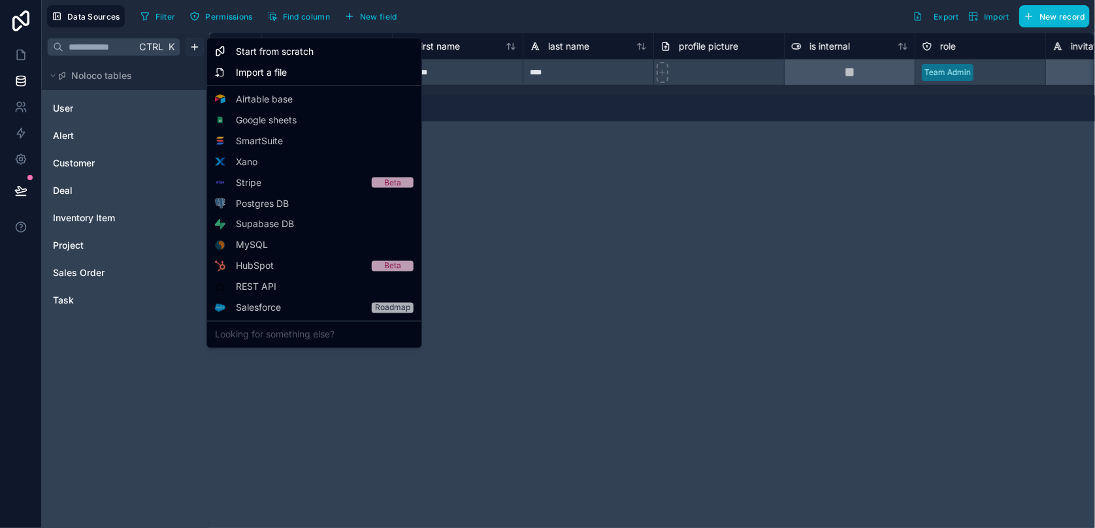
click at [190, 46] on html "**********" at bounding box center [547, 264] width 1095 height 528
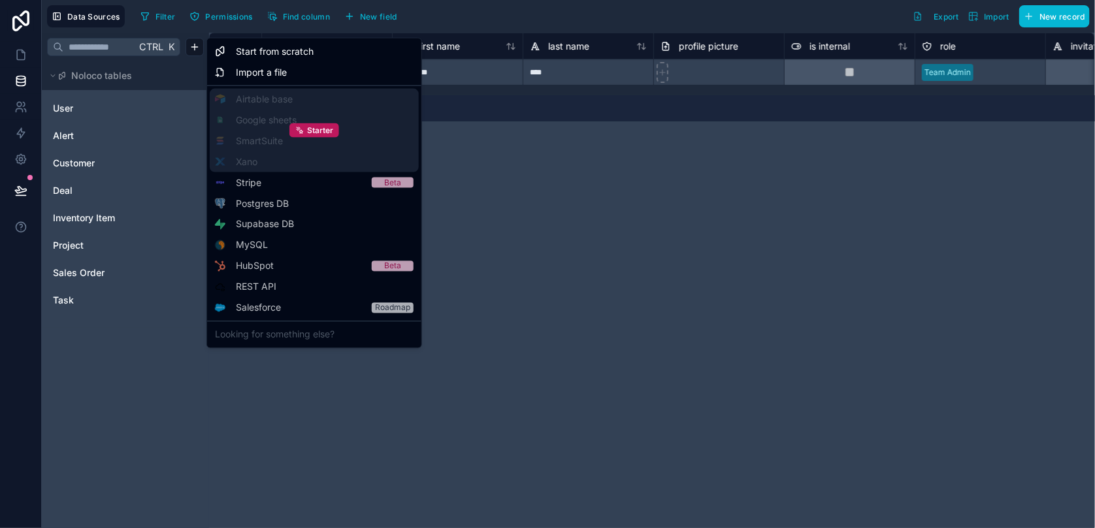
click at [255, 118] on div "Starter" at bounding box center [314, 131] width 209 height 84
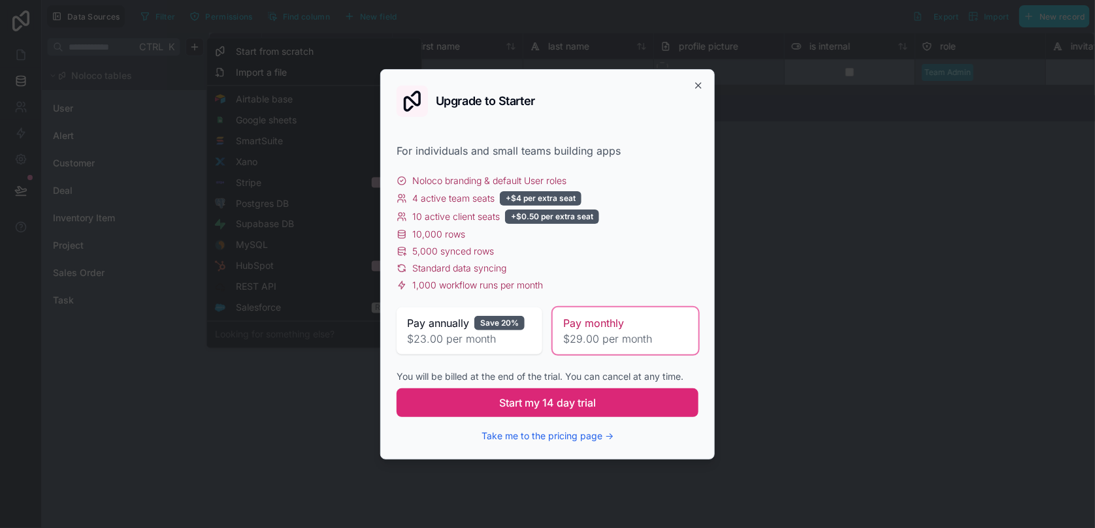
click at [582, 400] on span "Start my 14 day trial" at bounding box center [547, 403] width 97 height 16
